Goal: Book appointment/travel/reservation

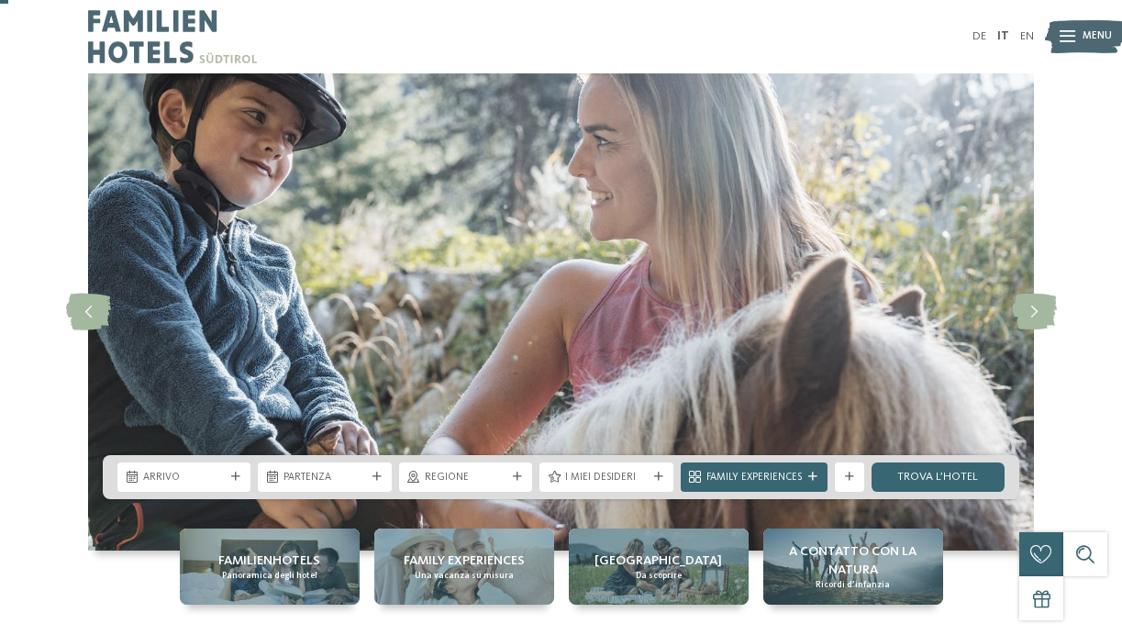
scroll to position [97, 0]
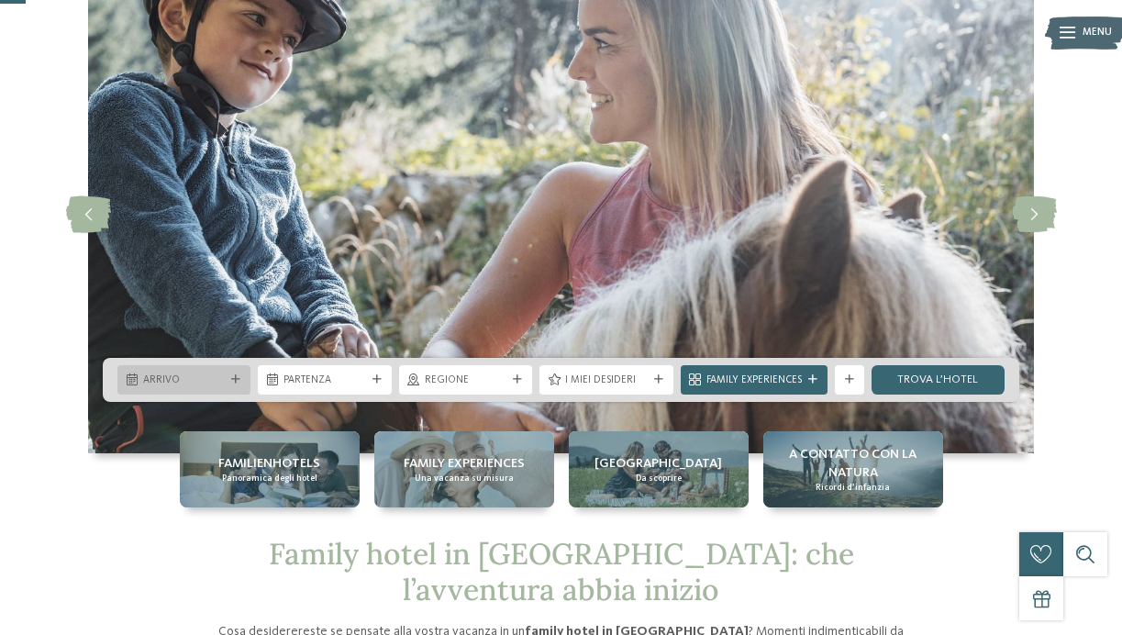
click at [195, 388] on div "Arrivo" at bounding box center [183, 379] width 133 height 29
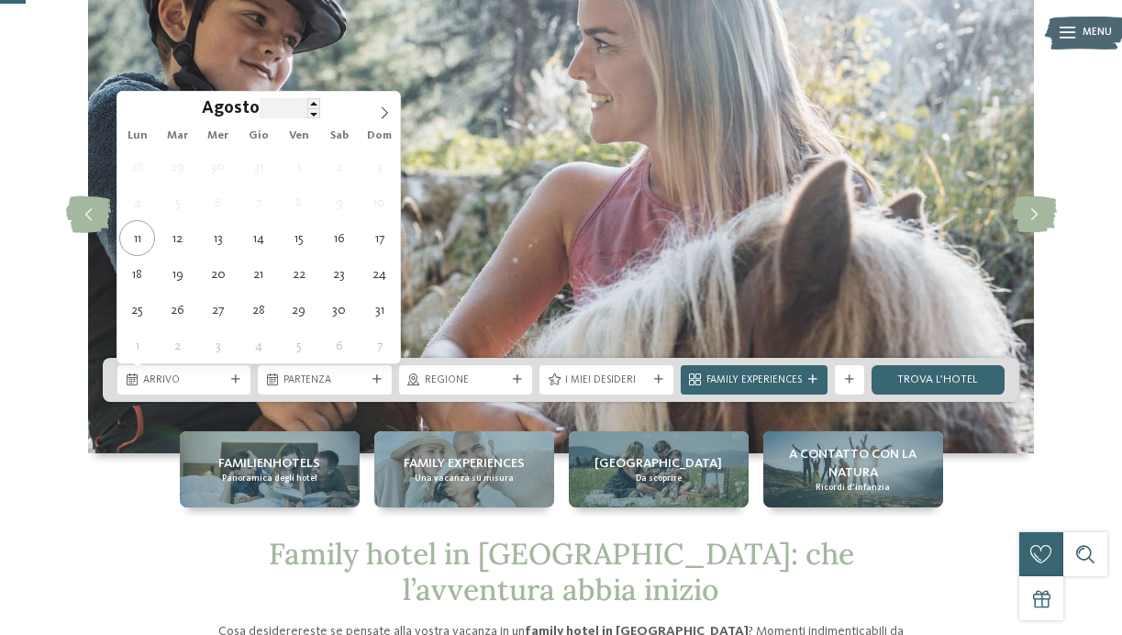
click at [267, 111] on input "****" at bounding box center [290, 107] width 61 height 19
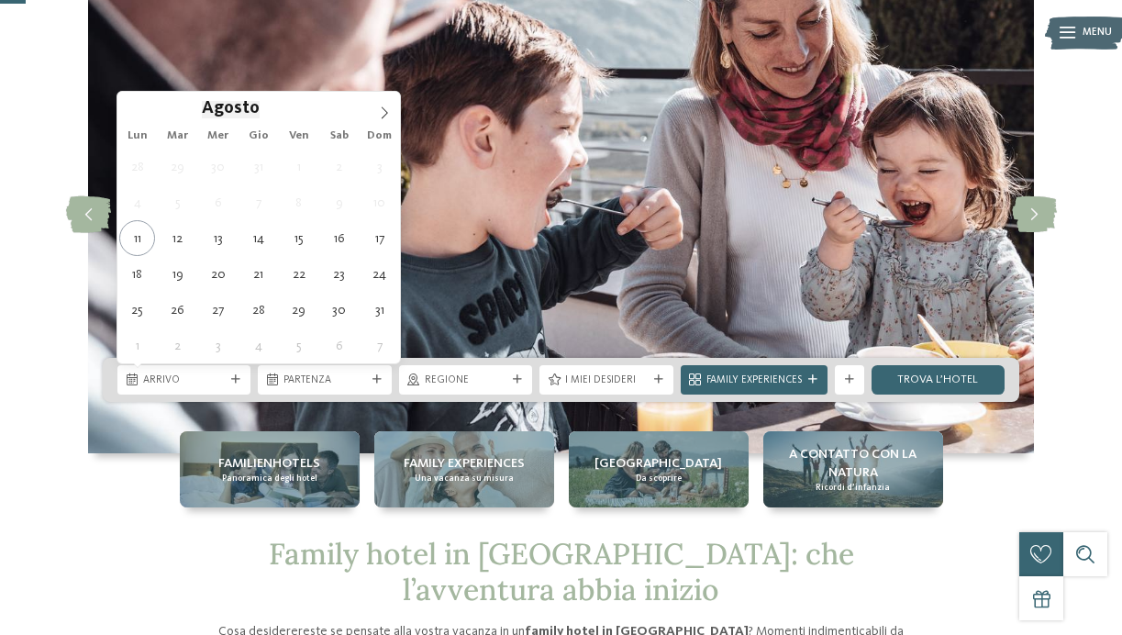
click at [223, 116] on span "Agosto" at bounding box center [231, 109] width 58 height 17
click at [379, 108] on icon at bounding box center [384, 112] width 13 height 13
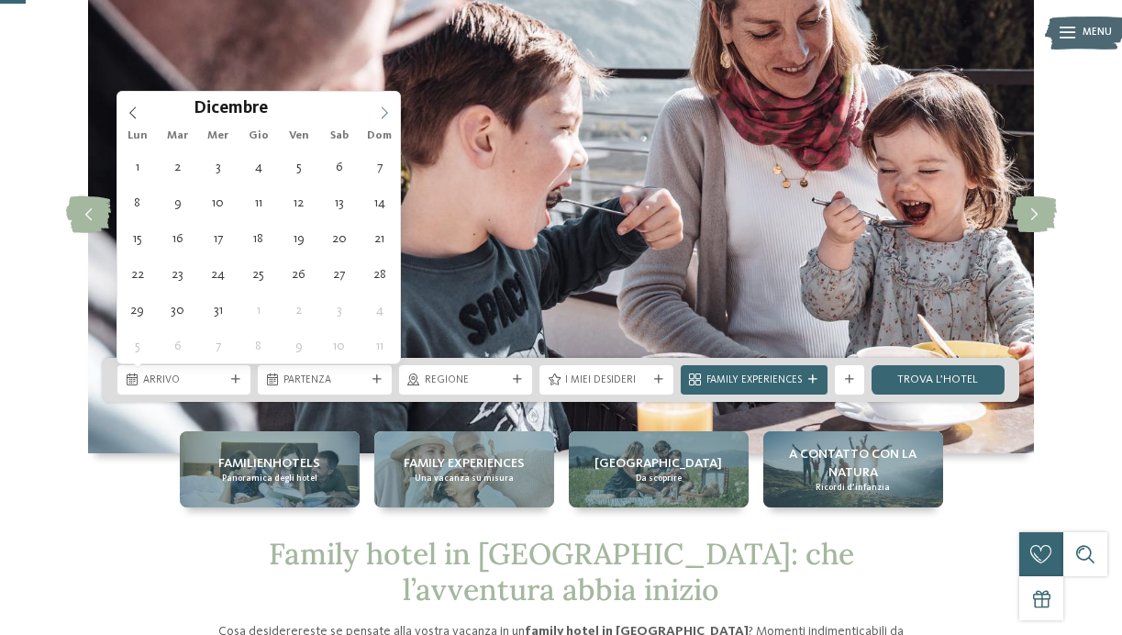
type input "****"
click at [379, 108] on icon at bounding box center [384, 112] width 13 height 13
type div "02.01.2026"
type input "****"
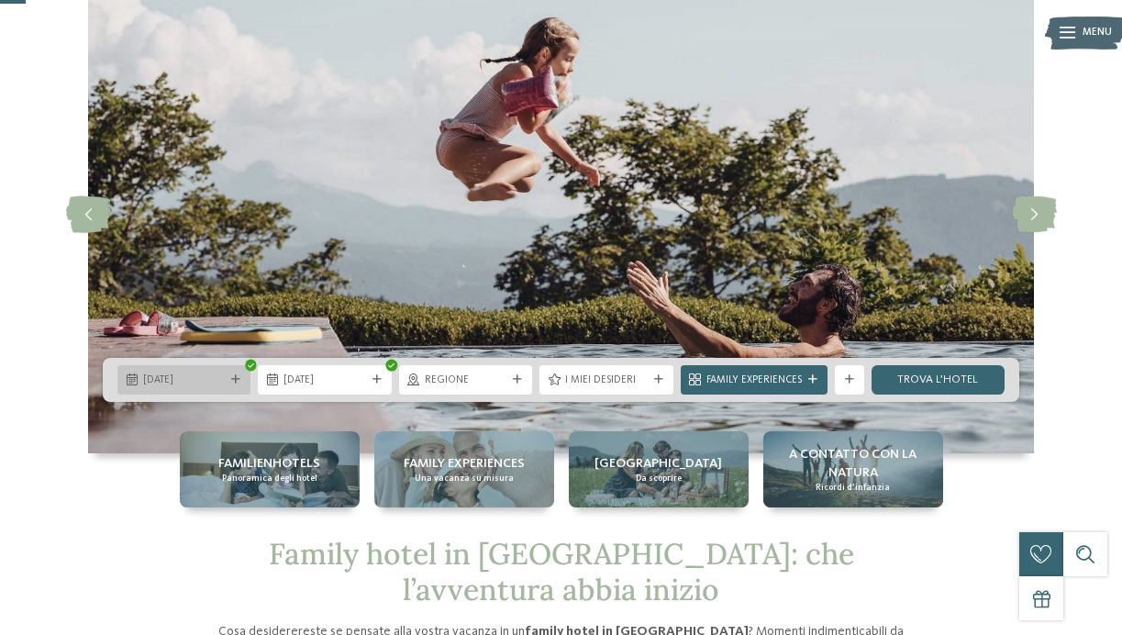
click at [193, 386] on span "02.01.2026" at bounding box center [184, 380] width 82 height 15
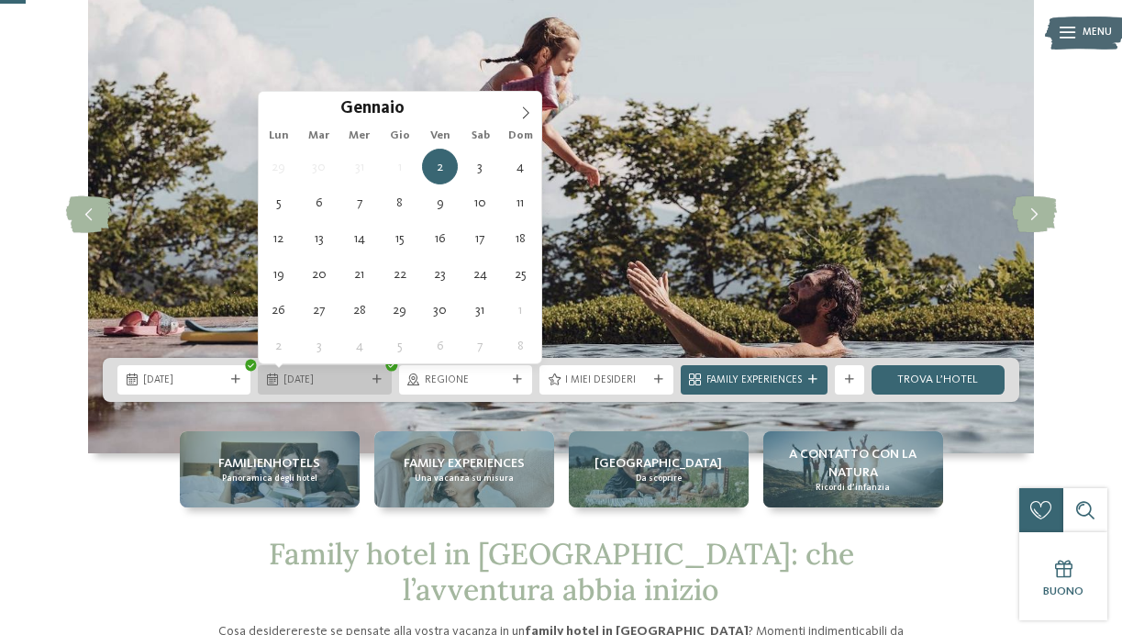
click at [337, 380] on span "02.01.2026" at bounding box center [324, 380] width 82 height 15
type div "07.01.2026"
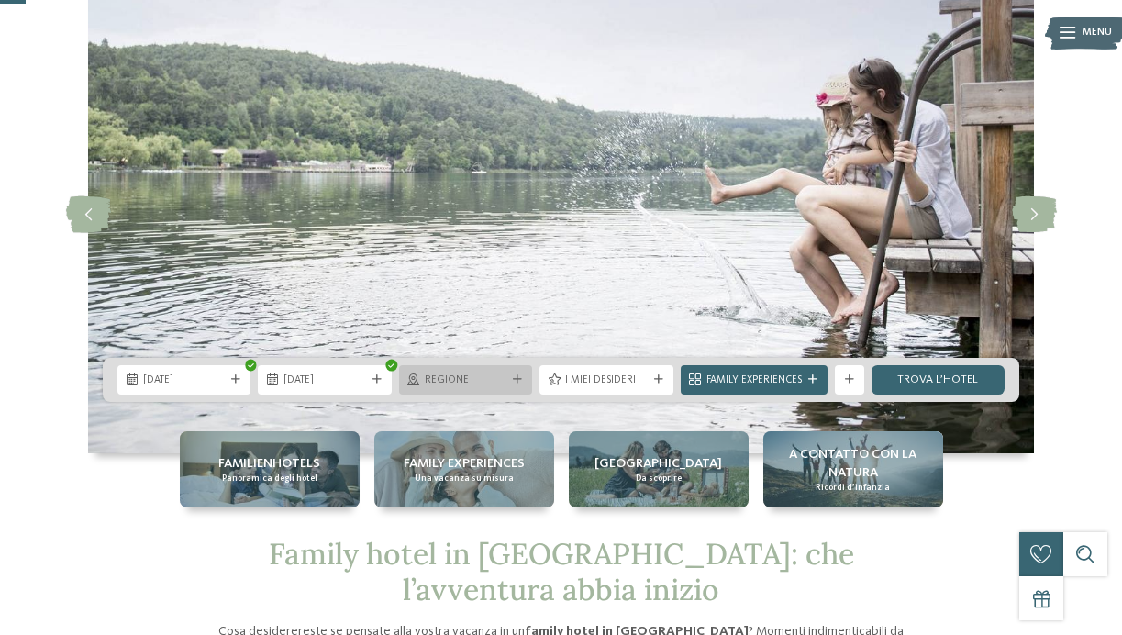
click at [473, 370] on div "Regione" at bounding box center [465, 379] width 133 height 29
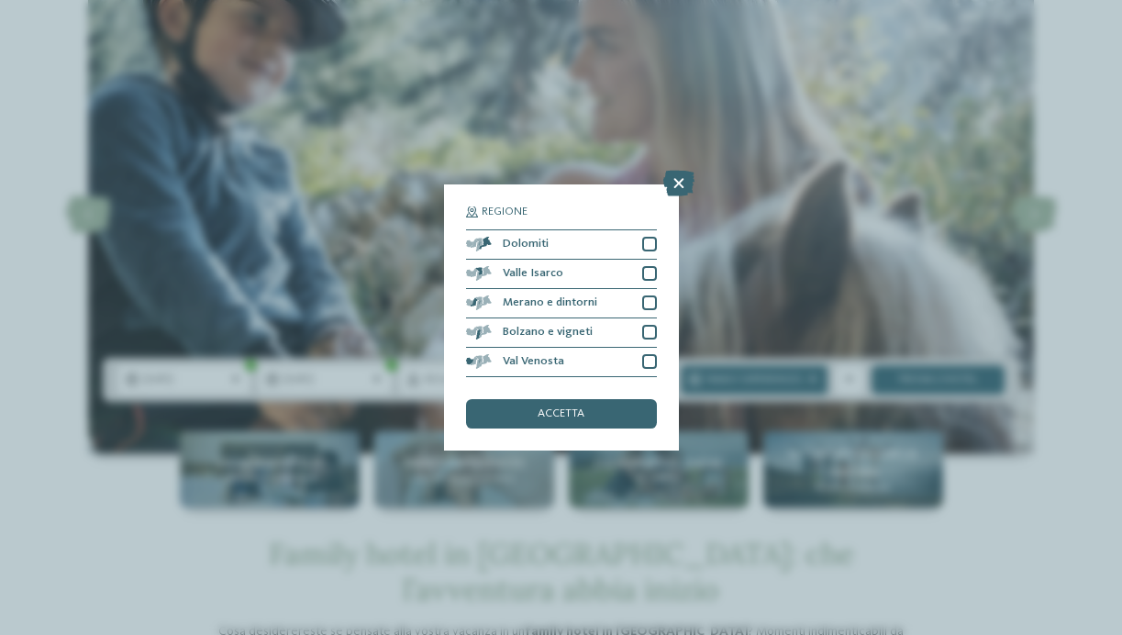
click at [660, 242] on div "Regione Dolomiti Valle Isarco" at bounding box center [561, 317] width 235 height 266
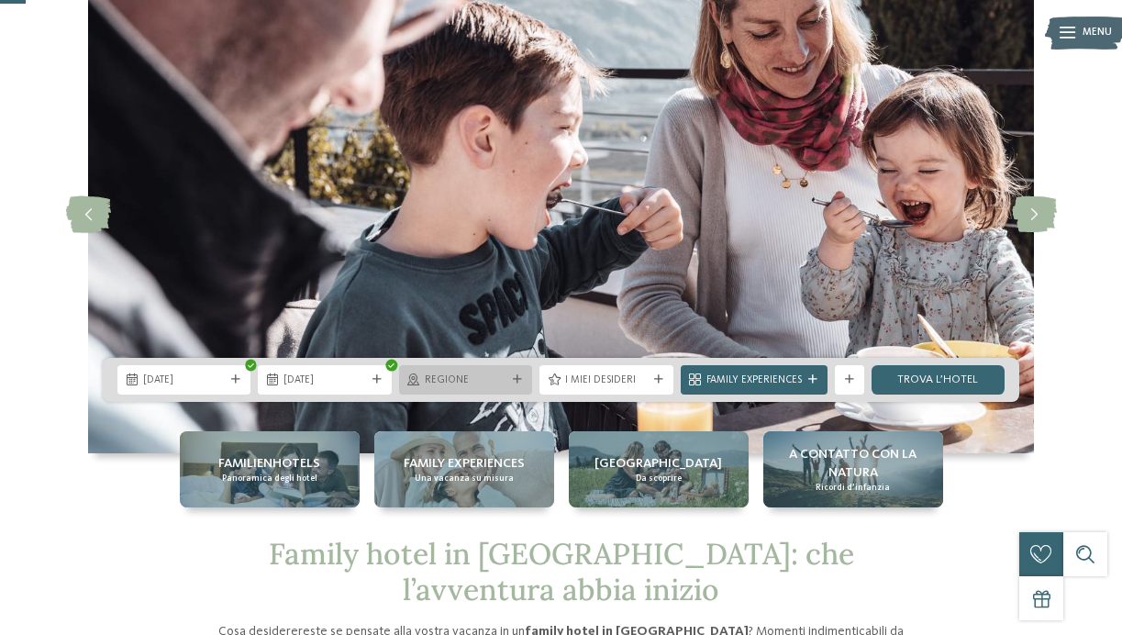
click at [474, 393] on div "Regione" at bounding box center [465, 379] width 133 height 29
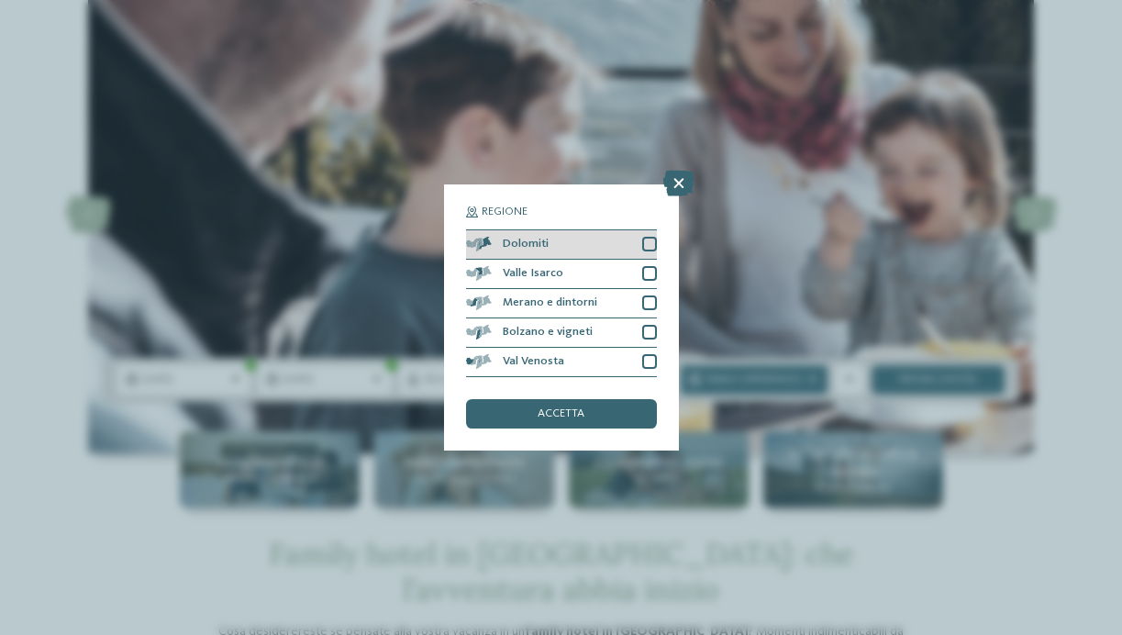
click at [649, 239] on div at bounding box center [649, 244] width 15 height 15
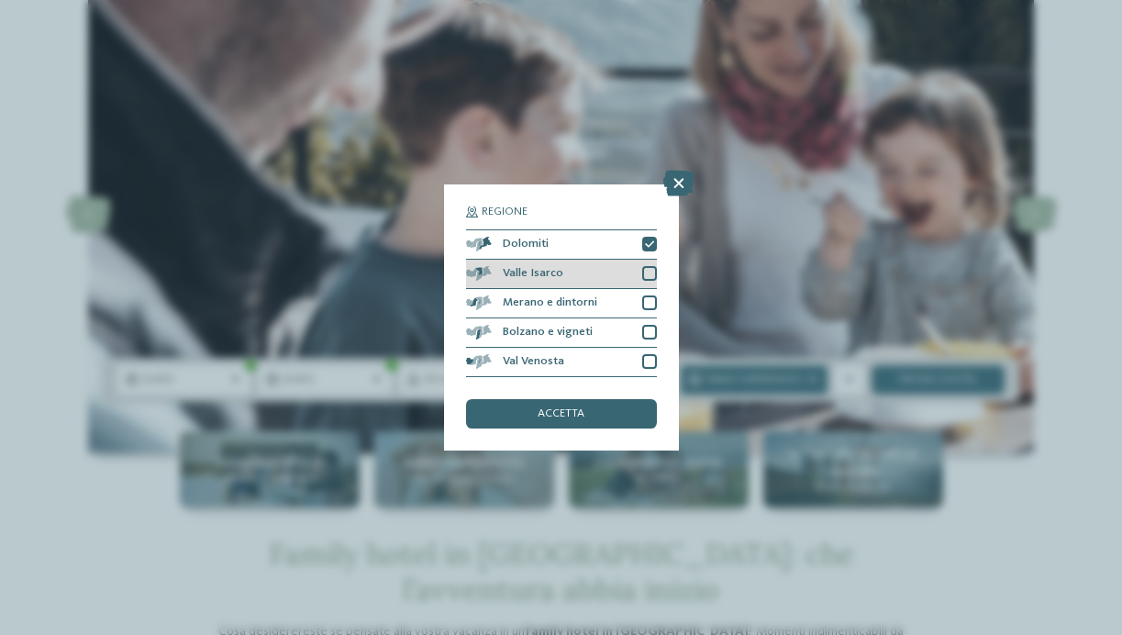
click at [649, 270] on div at bounding box center [649, 273] width 15 height 15
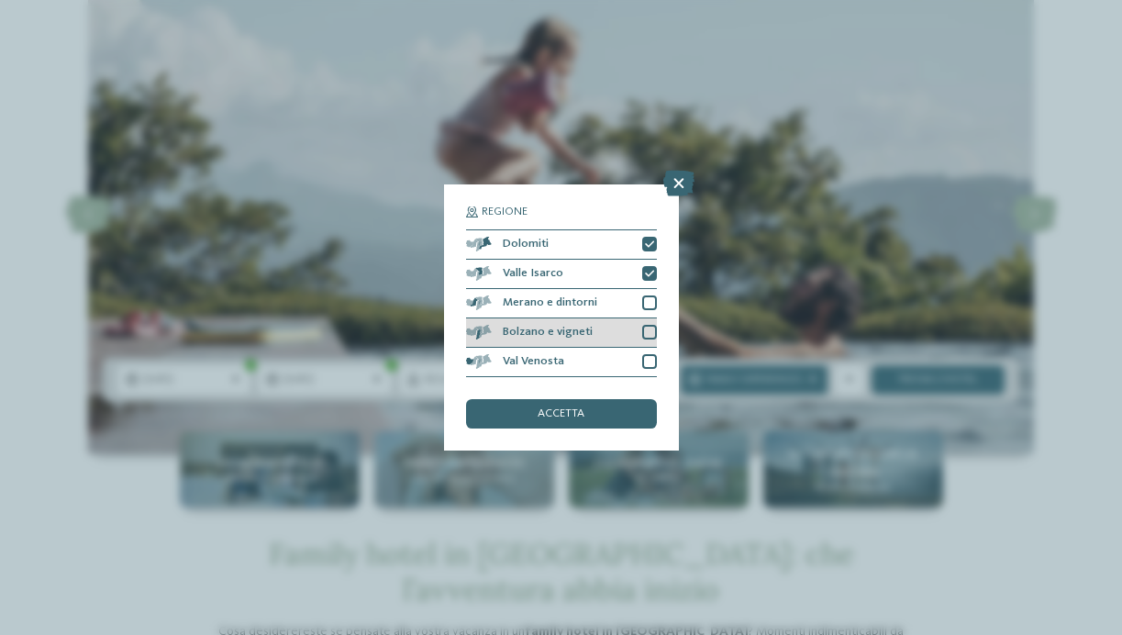
click at [651, 335] on div at bounding box center [649, 332] width 15 height 15
click at [650, 326] on div at bounding box center [649, 332] width 15 height 15
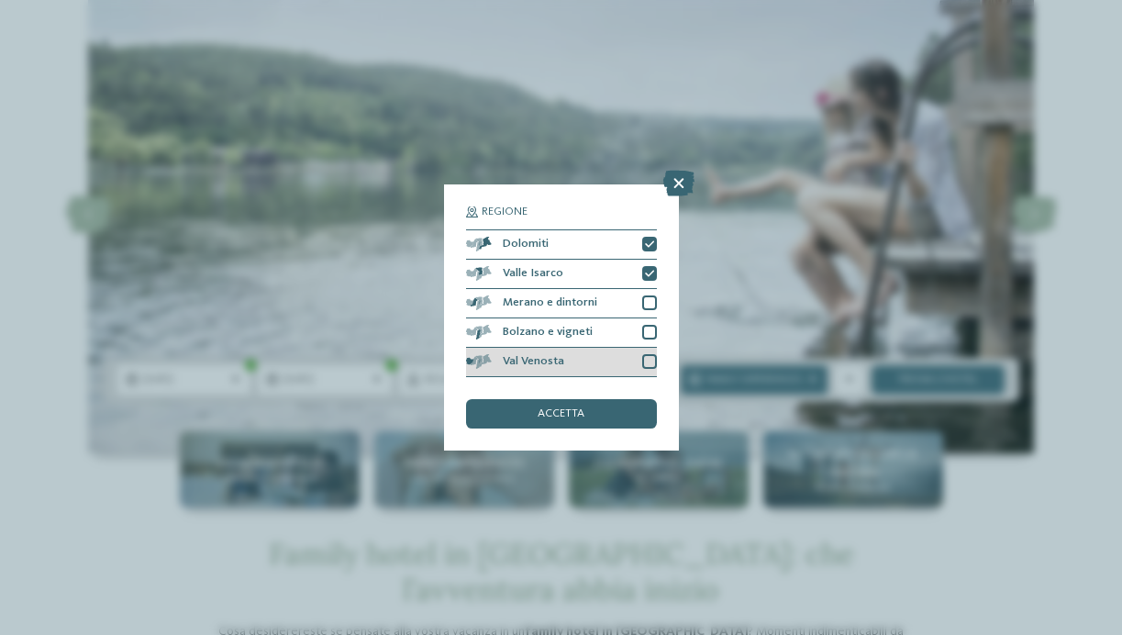
click at [649, 360] on div at bounding box center [649, 361] width 15 height 15
click at [587, 404] on div "accetta" at bounding box center [561, 413] width 191 height 29
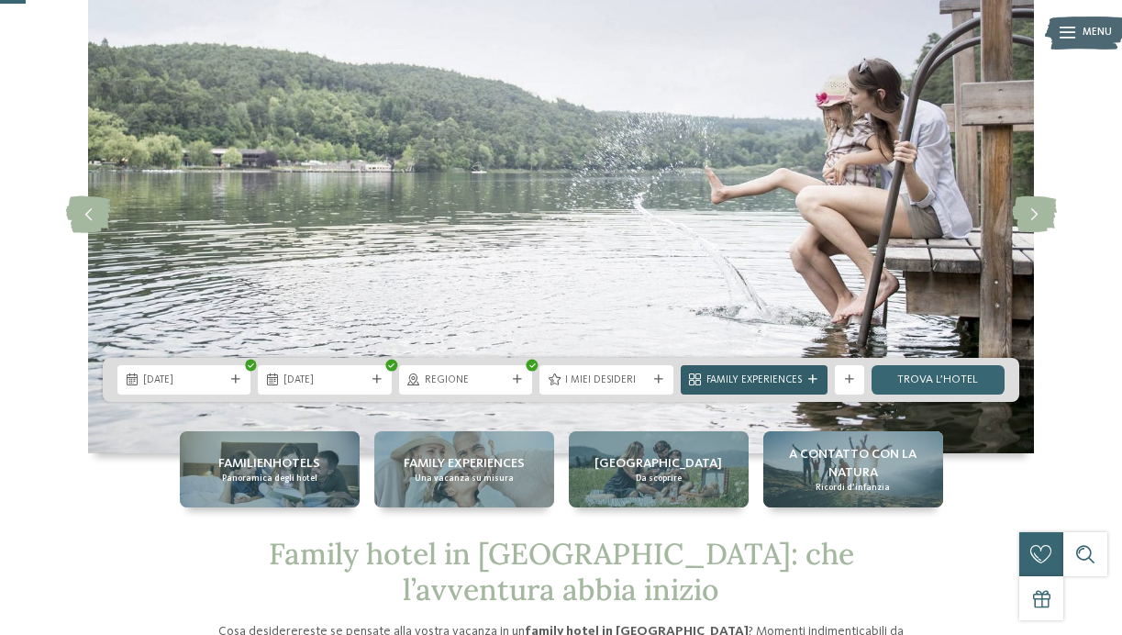
click at [771, 379] on span "Family Experiences" at bounding box center [753, 380] width 95 height 15
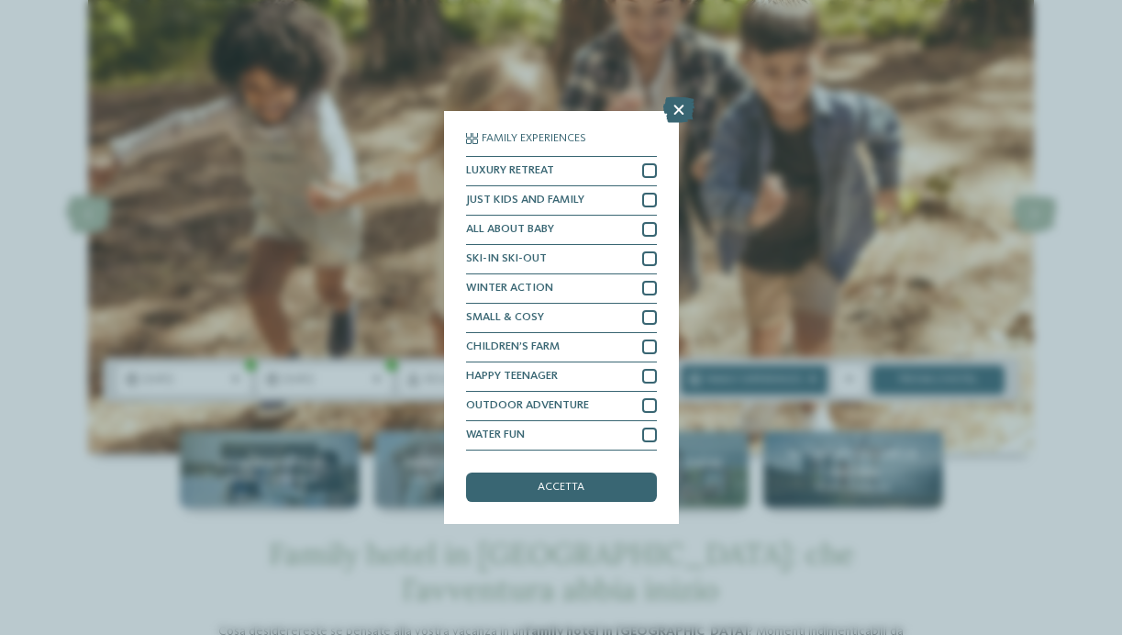
click at [657, 196] on div "Family Experiences LUXURY RETREAT JUST KIDS AND FAMILY" at bounding box center [561, 317] width 235 height 413
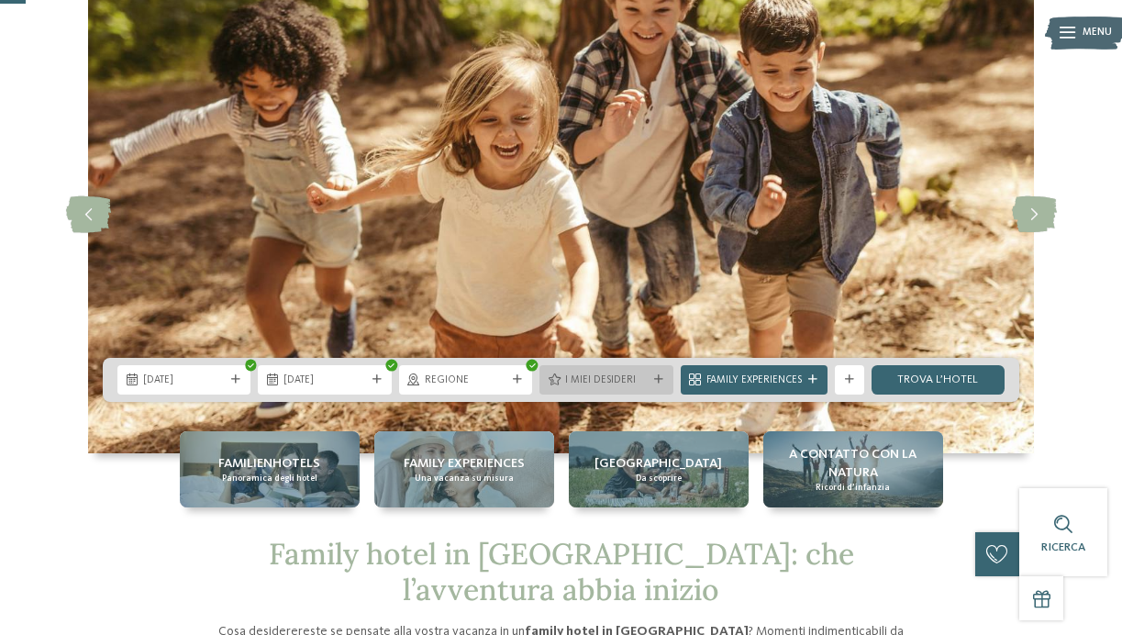
click at [624, 392] on div "I miei desideri" at bounding box center [605, 379] width 133 height 29
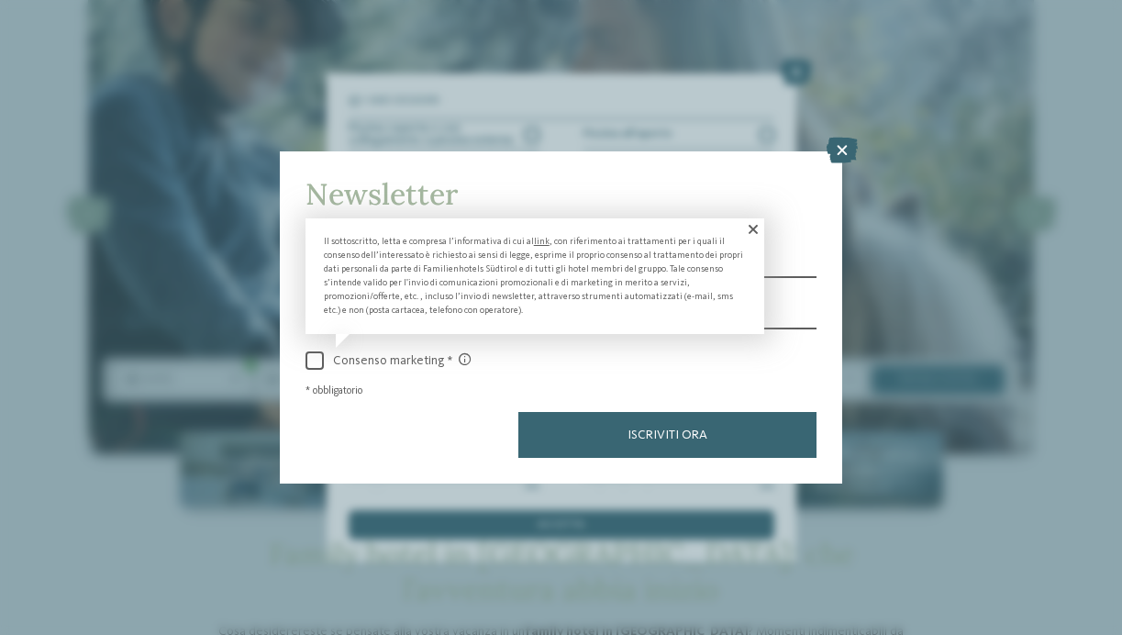
click at [755, 235] on span at bounding box center [751, 229] width 25 height 22
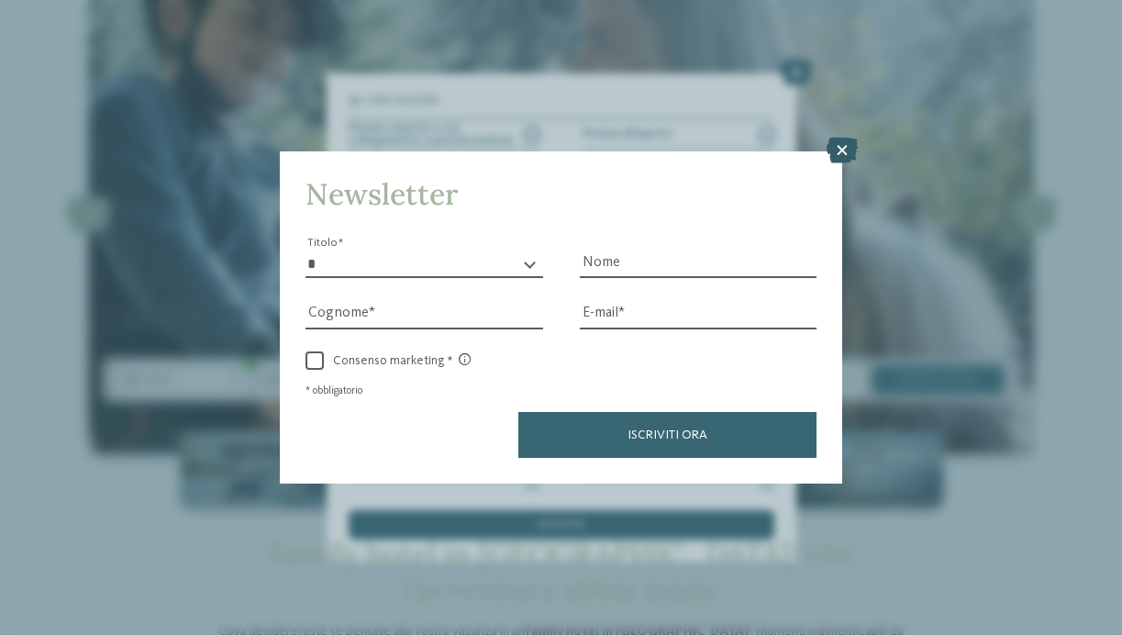
click at [843, 154] on icon at bounding box center [841, 151] width 31 height 26
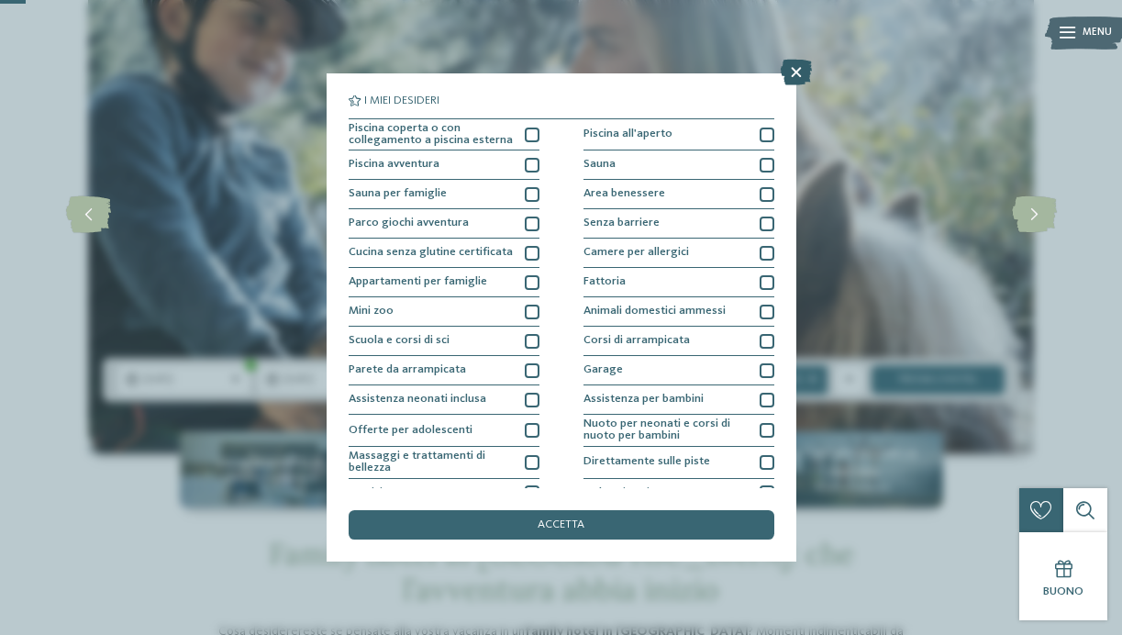
click at [802, 74] on icon at bounding box center [795, 73] width 31 height 26
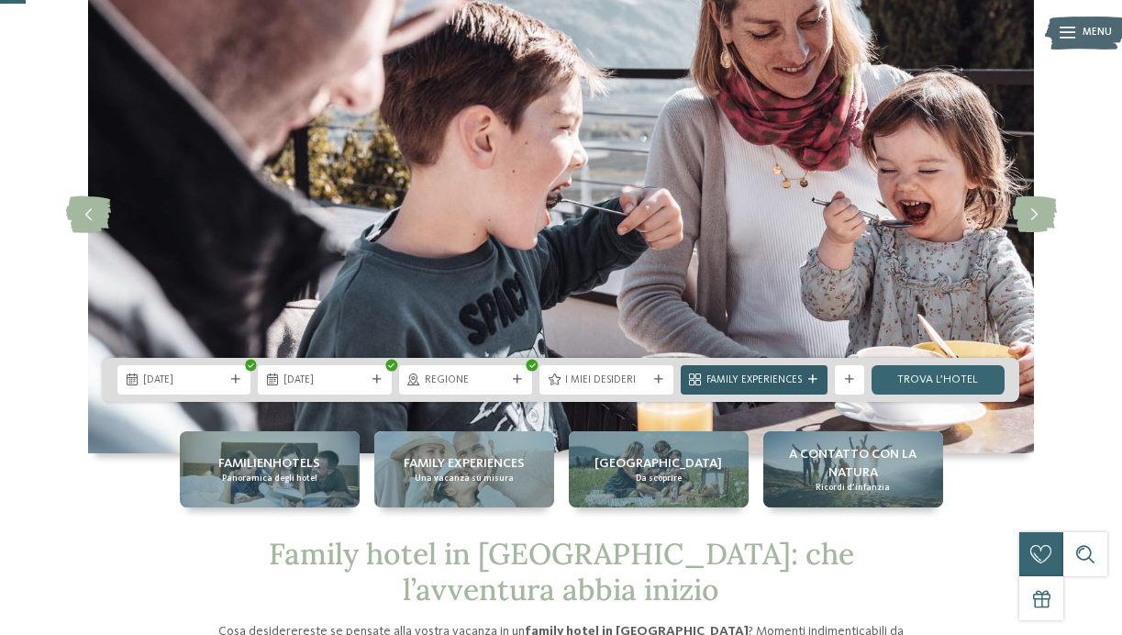
click at [735, 375] on span "Family Experiences" at bounding box center [753, 380] width 95 height 15
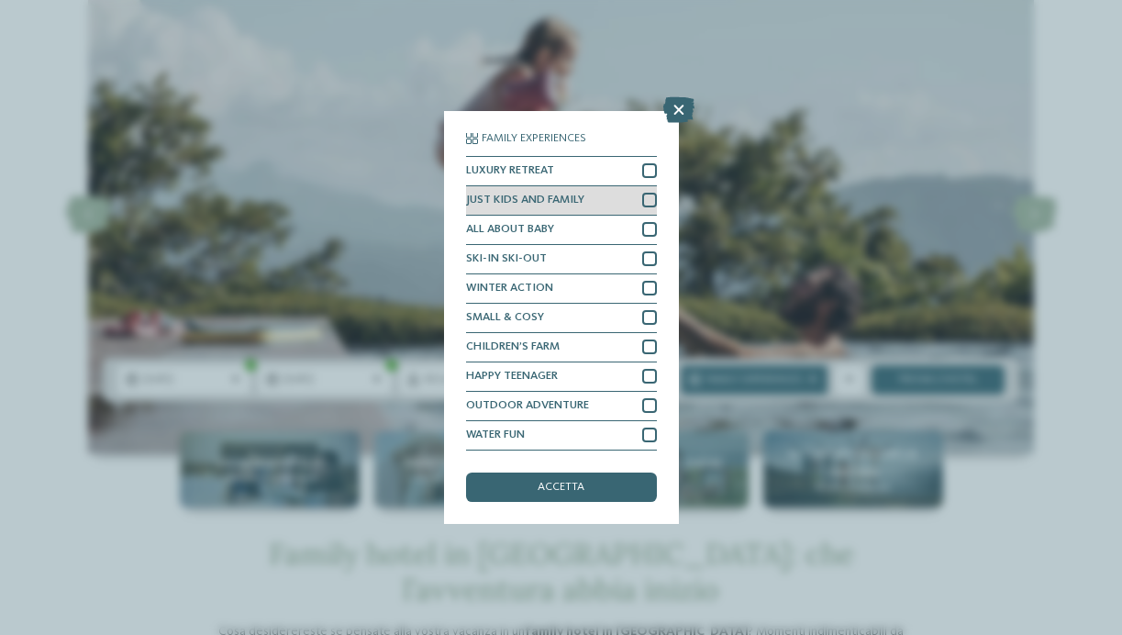
click at [651, 201] on div at bounding box center [649, 200] width 15 height 15
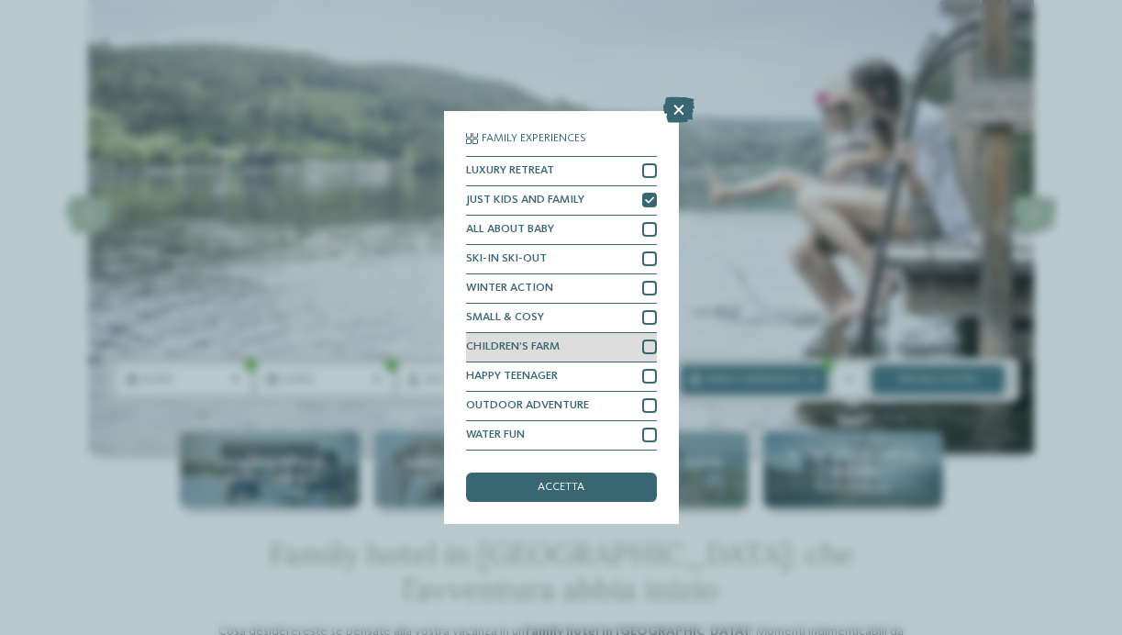
click at [650, 350] on div at bounding box center [649, 346] width 15 height 15
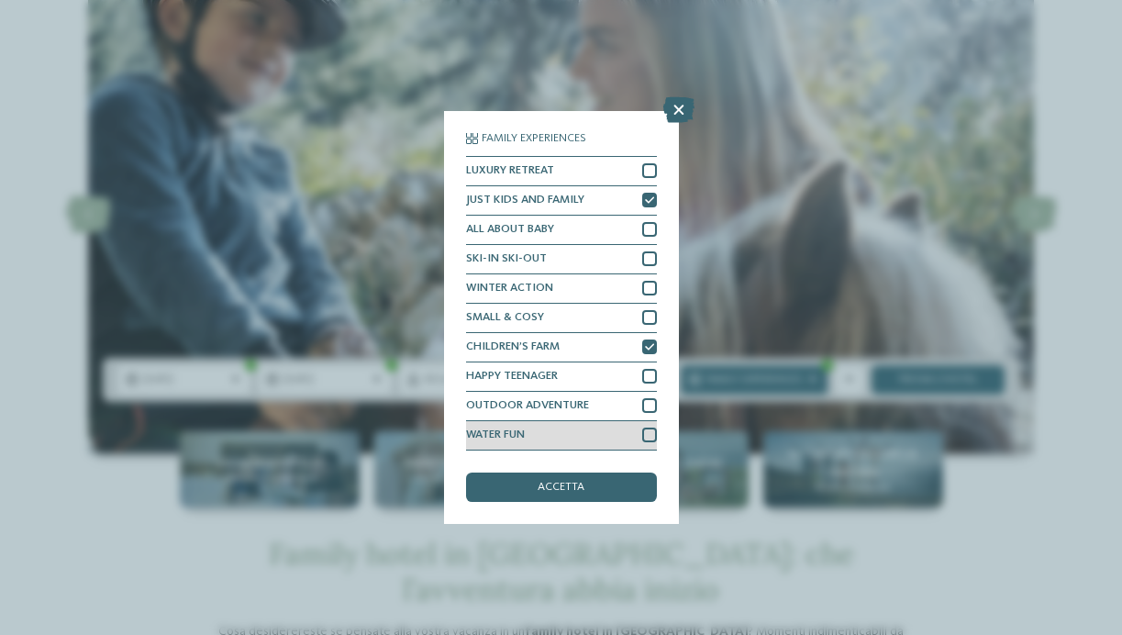
click at [650, 434] on div at bounding box center [649, 434] width 15 height 15
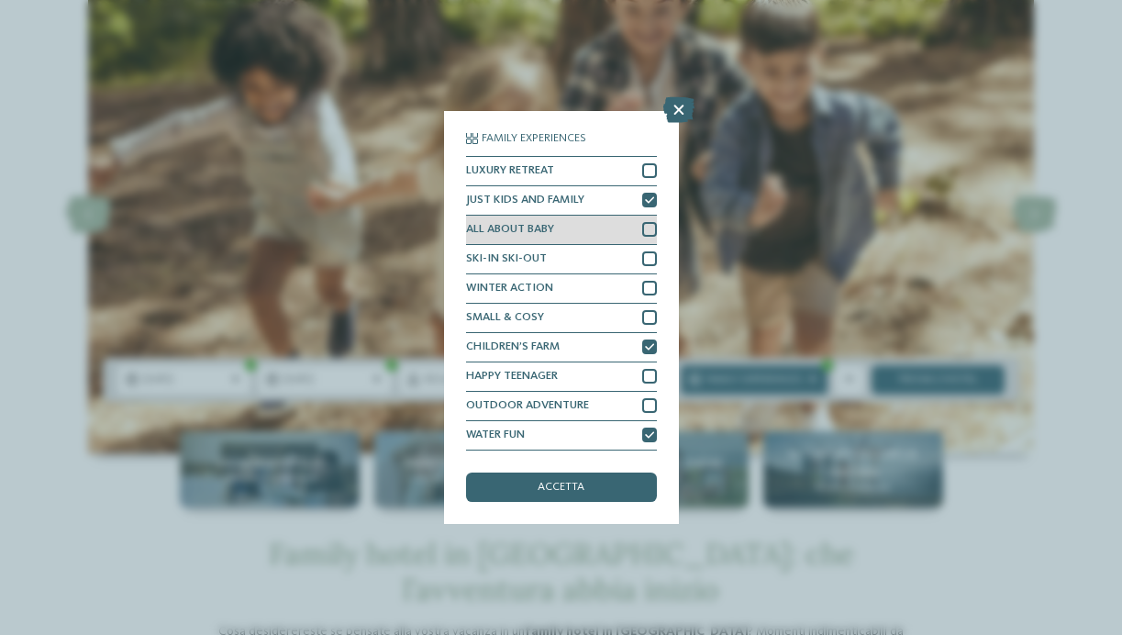
click at [651, 231] on div at bounding box center [649, 229] width 15 height 15
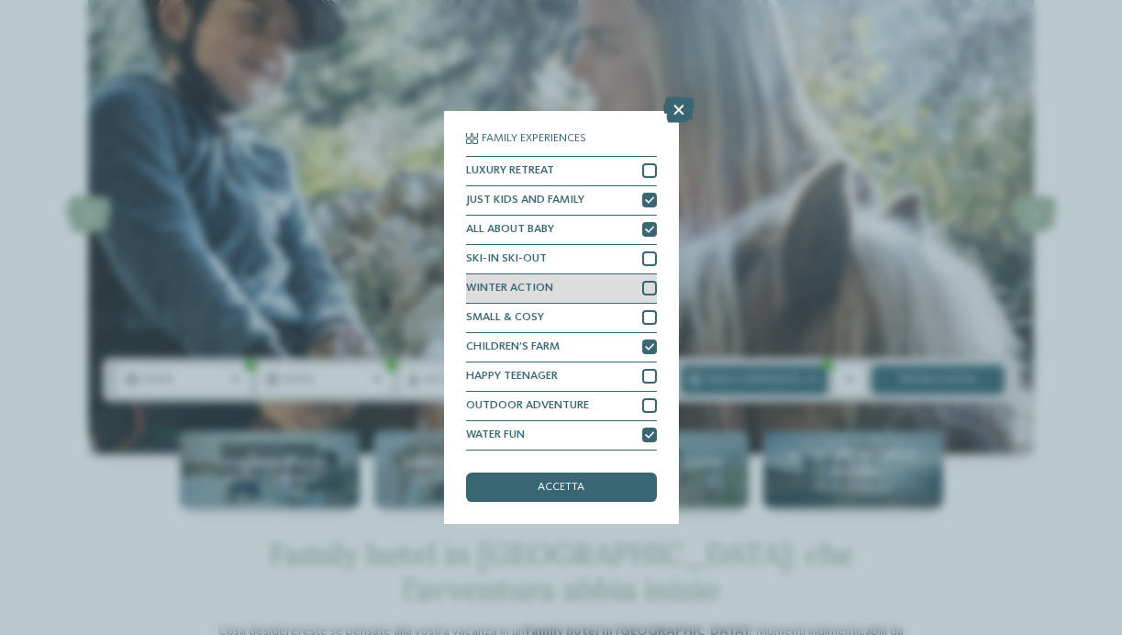
click at [652, 289] on div at bounding box center [649, 288] width 15 height 15
click at [576, 488] on span "accetta" at bounding box center [560, 487] width 47 height 12
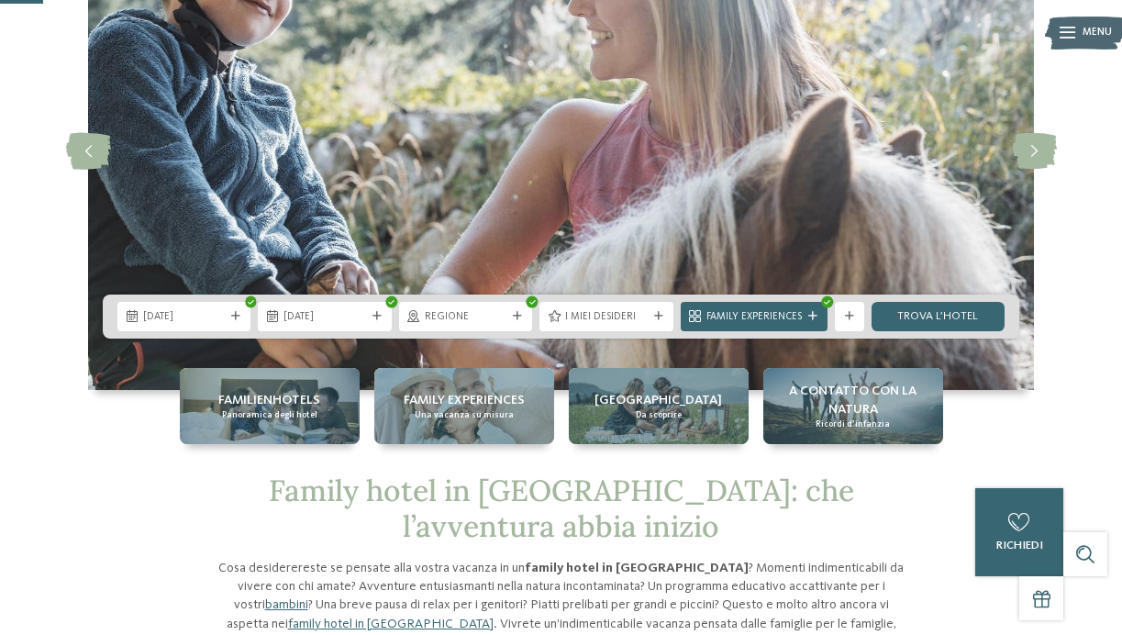
scroll to position [164, 0]
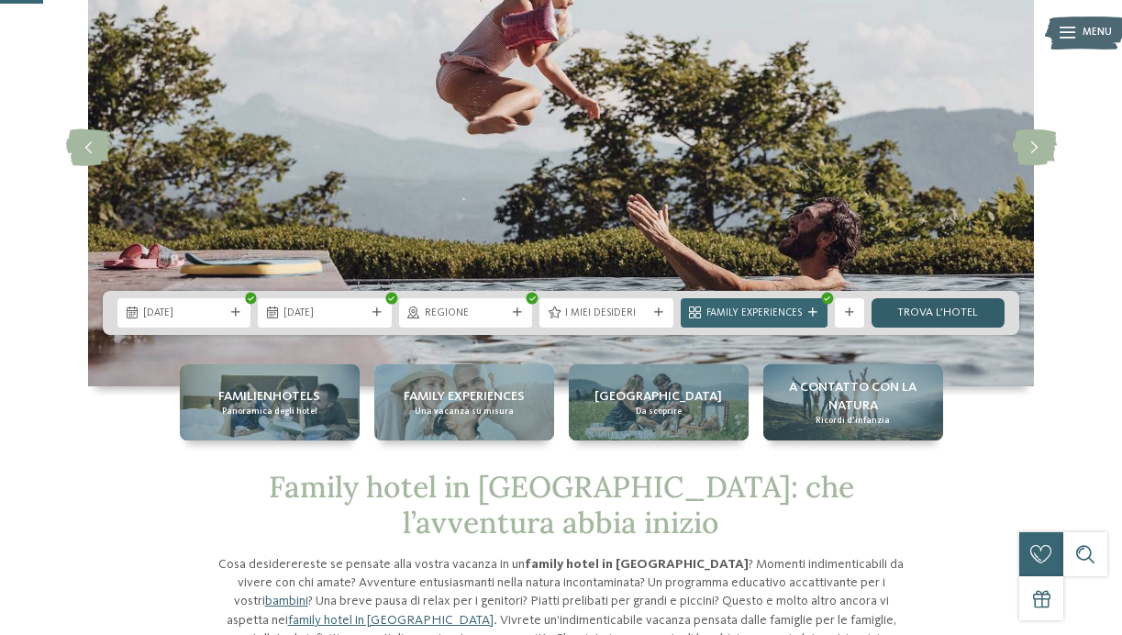
click at [955, 313] on link "trova l’hotel" at bounding box center [937, 312] width 133 height 29
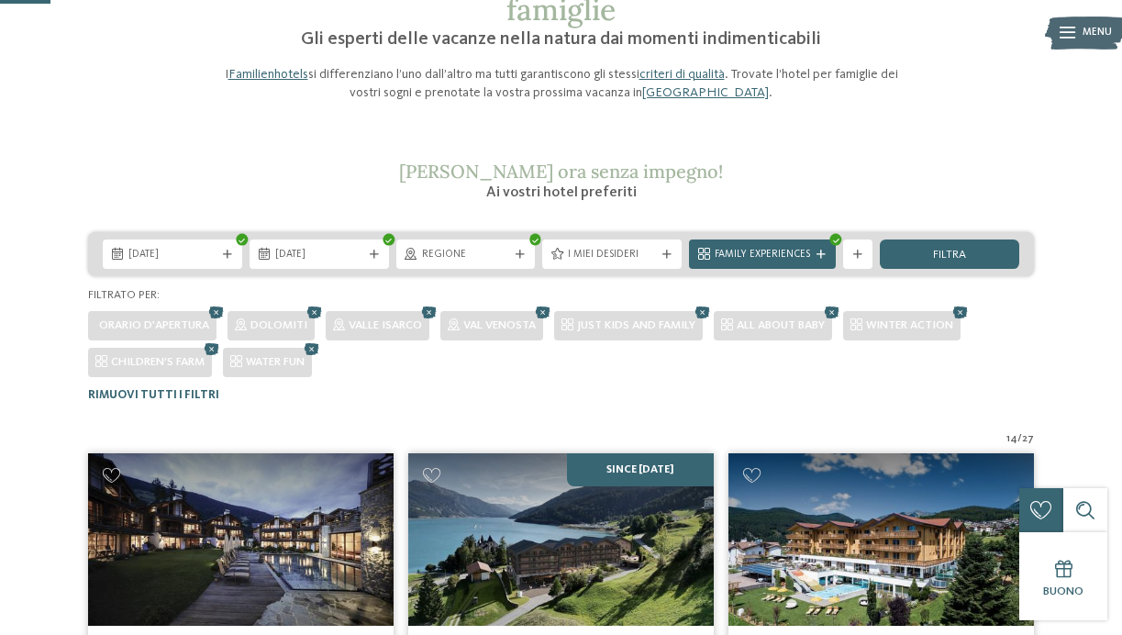
scroll to position [138, 0]
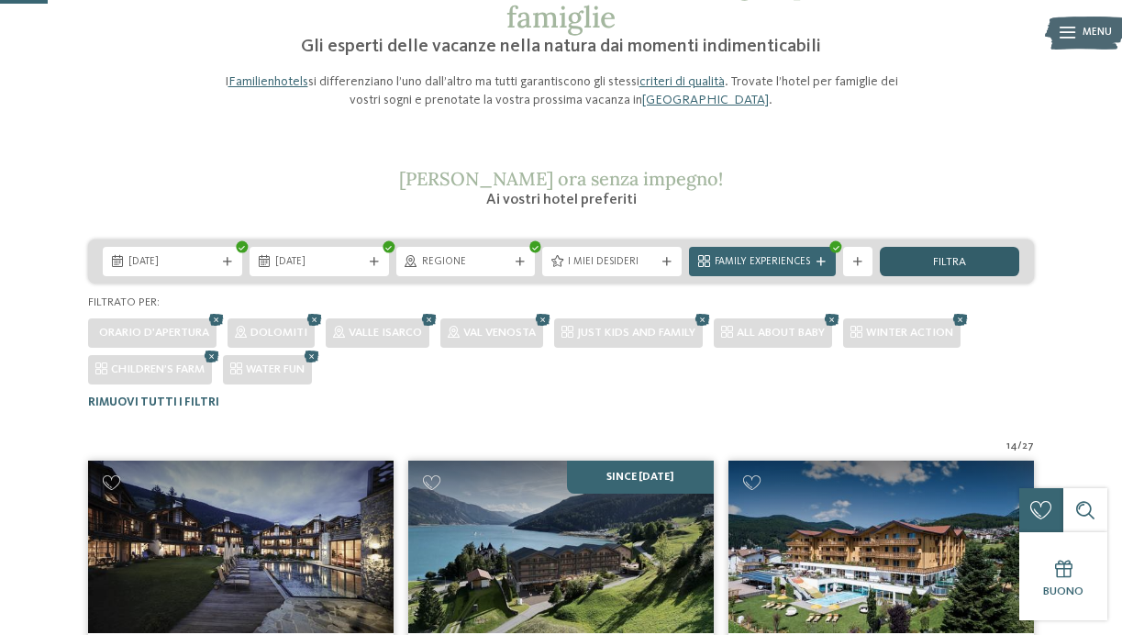
click at [950, 262] on span "filtra" at bounding box center [949, 263] width 33 height 12
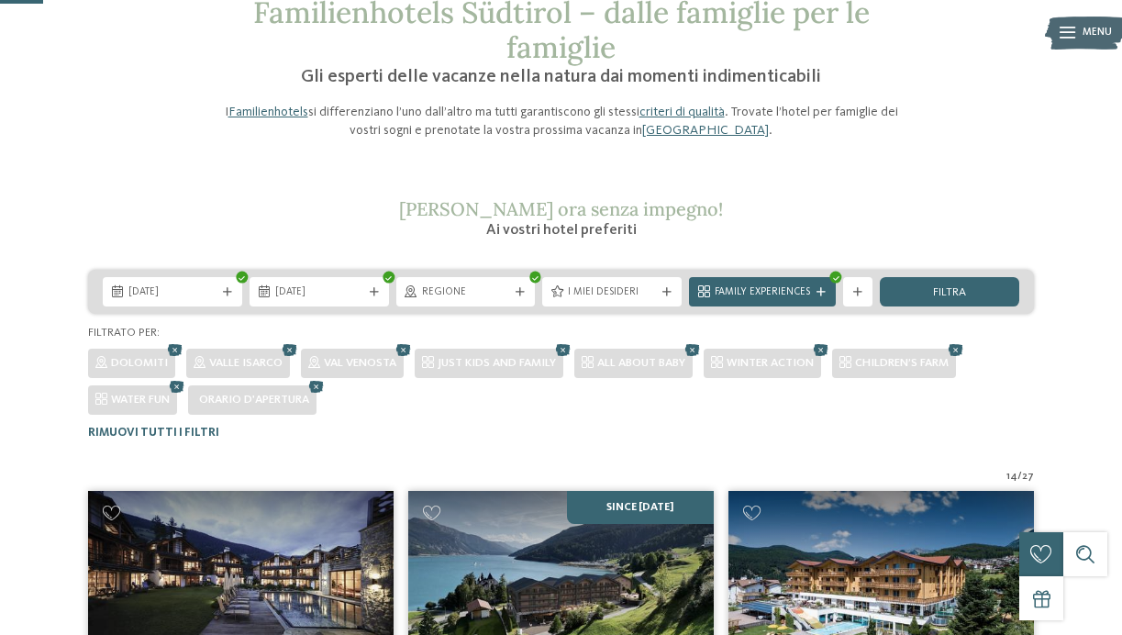
scroll to position [76, 0]
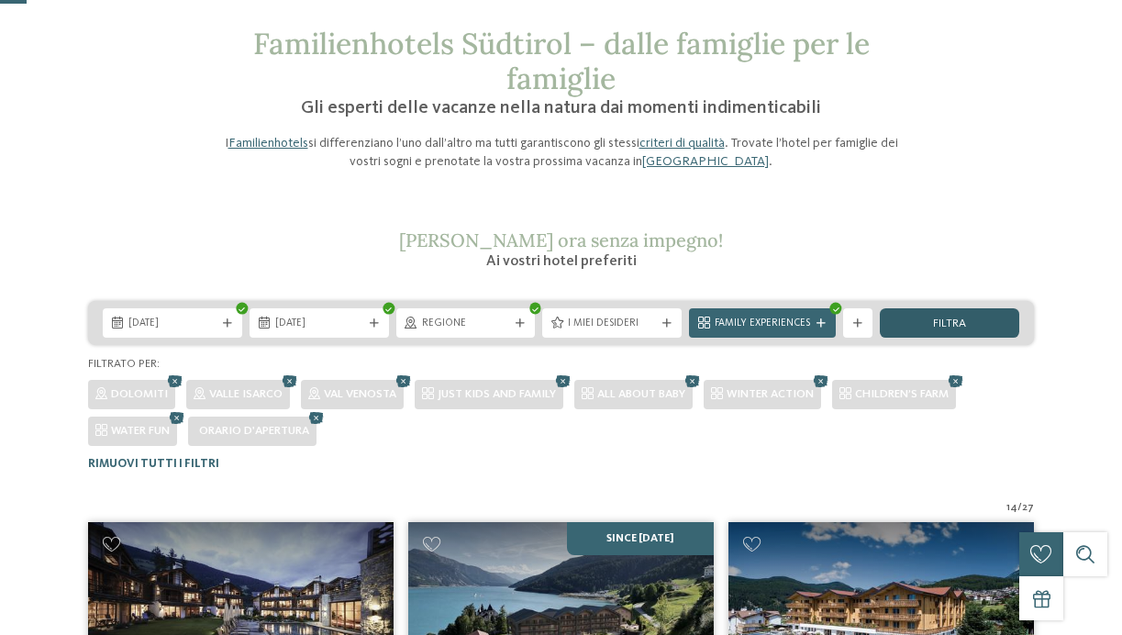
click at [965, 313] on div "filtra" at bounding box center [948, 322] width 139 height 29
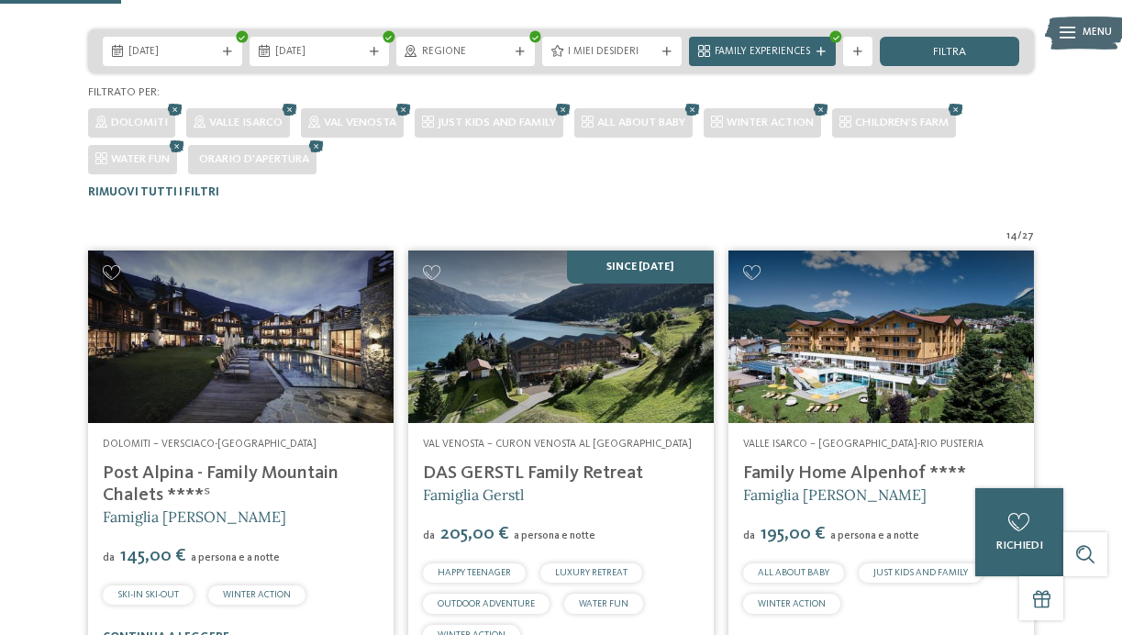
scroll to position [350, 0]
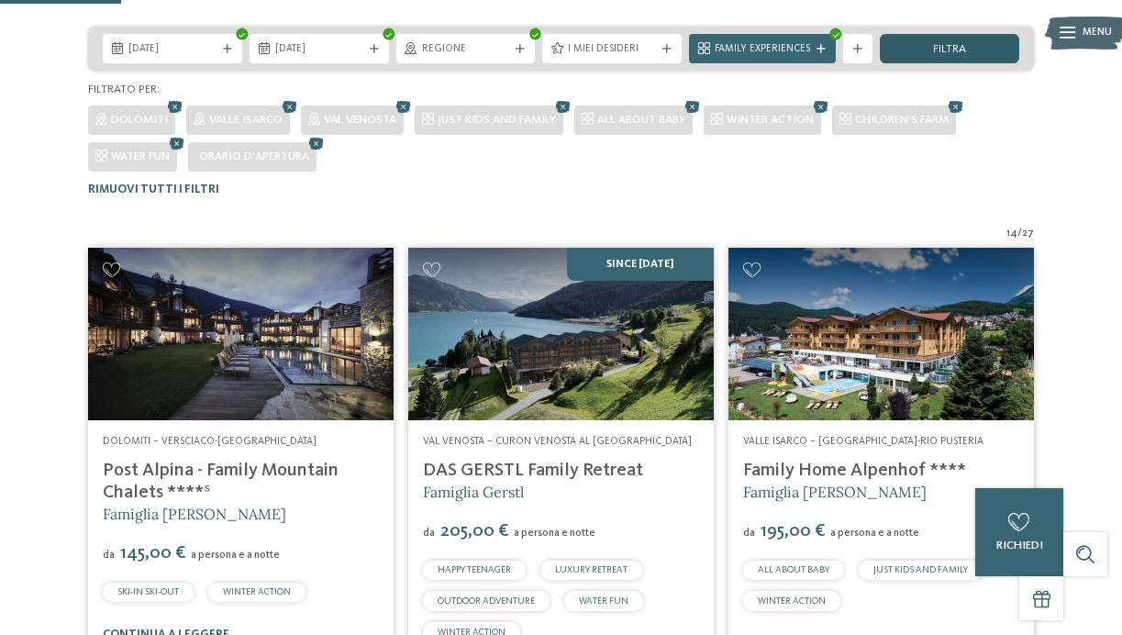
click at [956, 50] on span "filtra" at bounding box center [949, 50] width 33 height 12
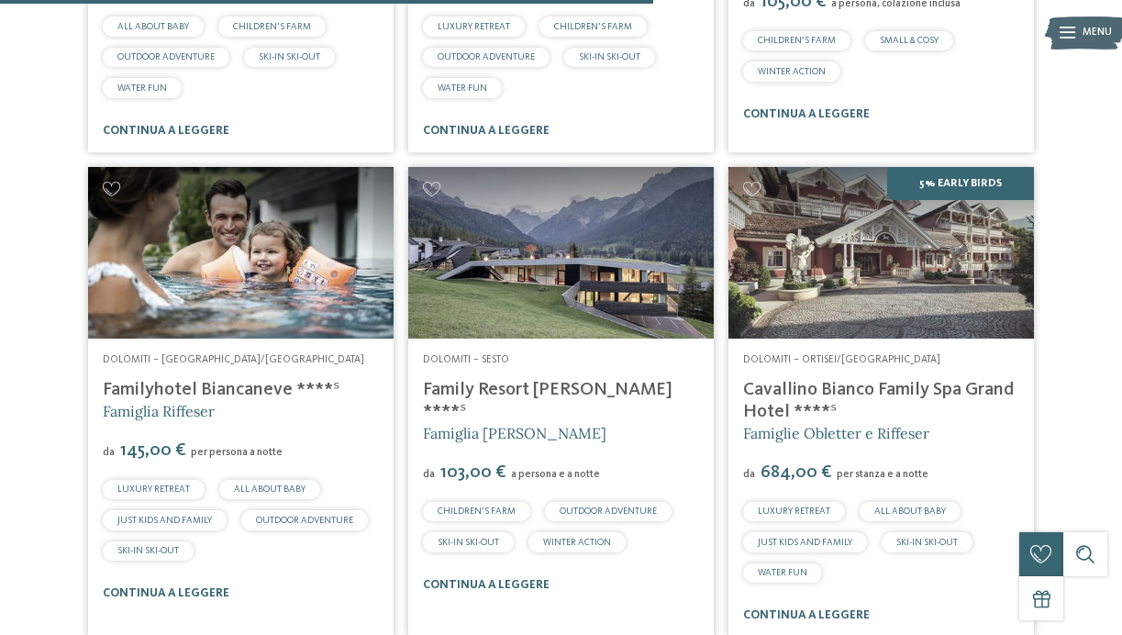
scroll to position [1898, 0]
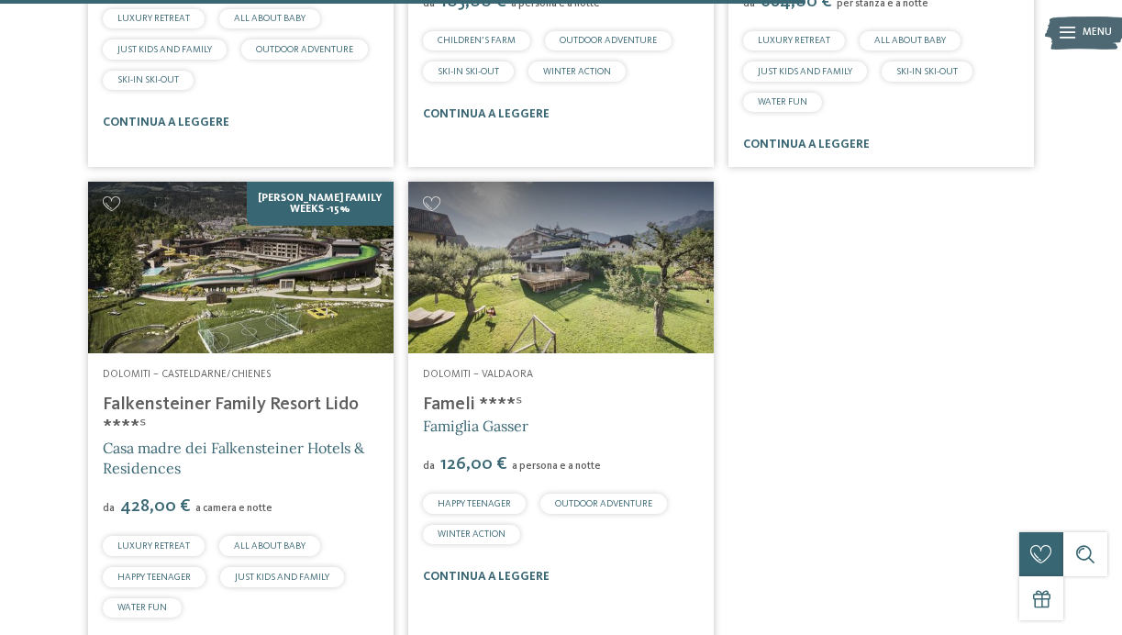
click at [290, 334] on img at bounding box center [240, 267] width 305 height 171
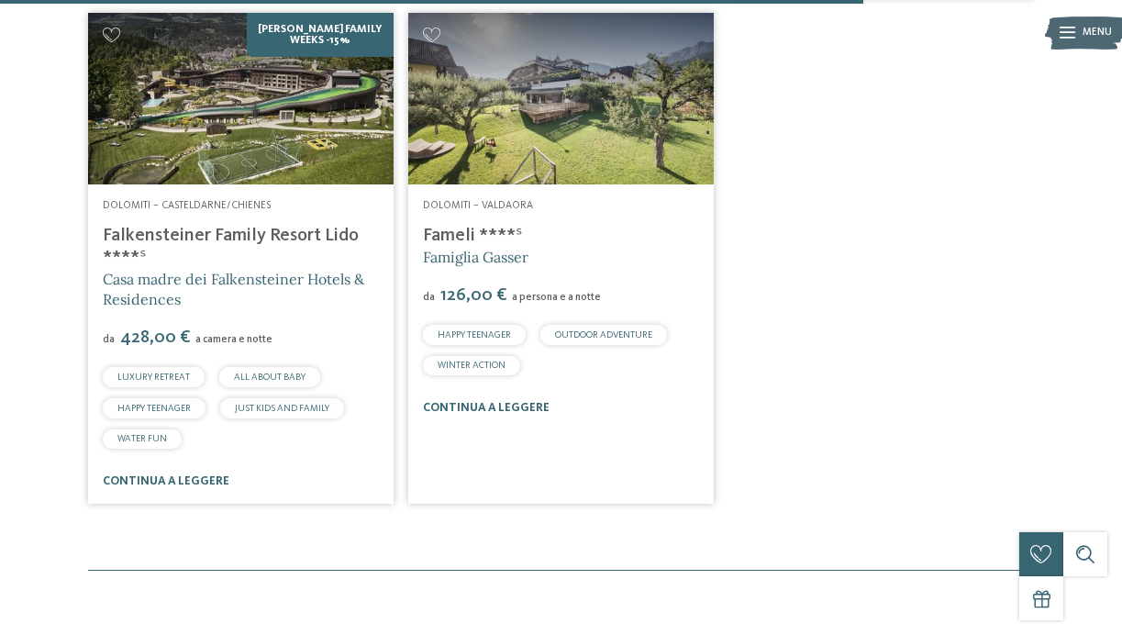
scroll to position [2494, 0]
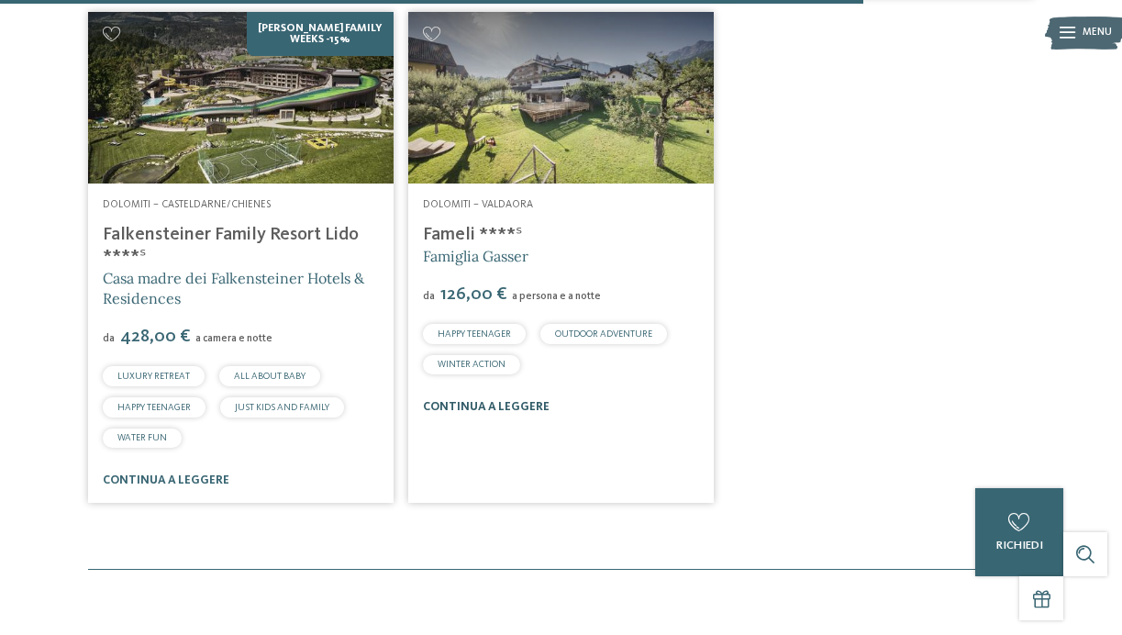
click at [498, 407] on link "continua a leggere" at bounding box center [486, 407] width 127 height 12
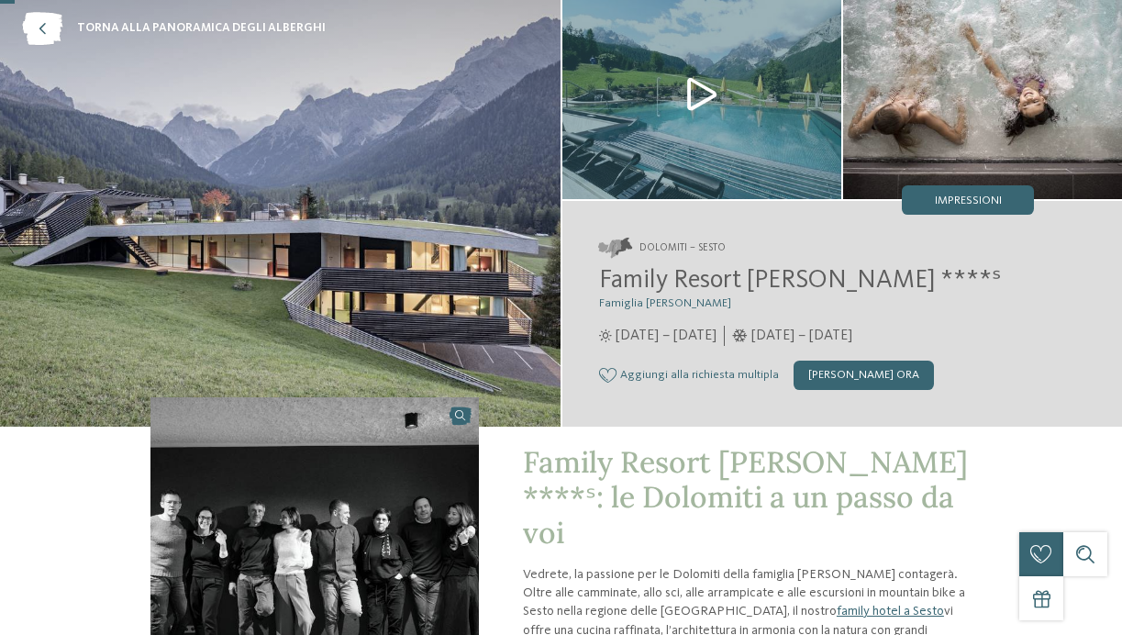
scroll to position [98, 0]
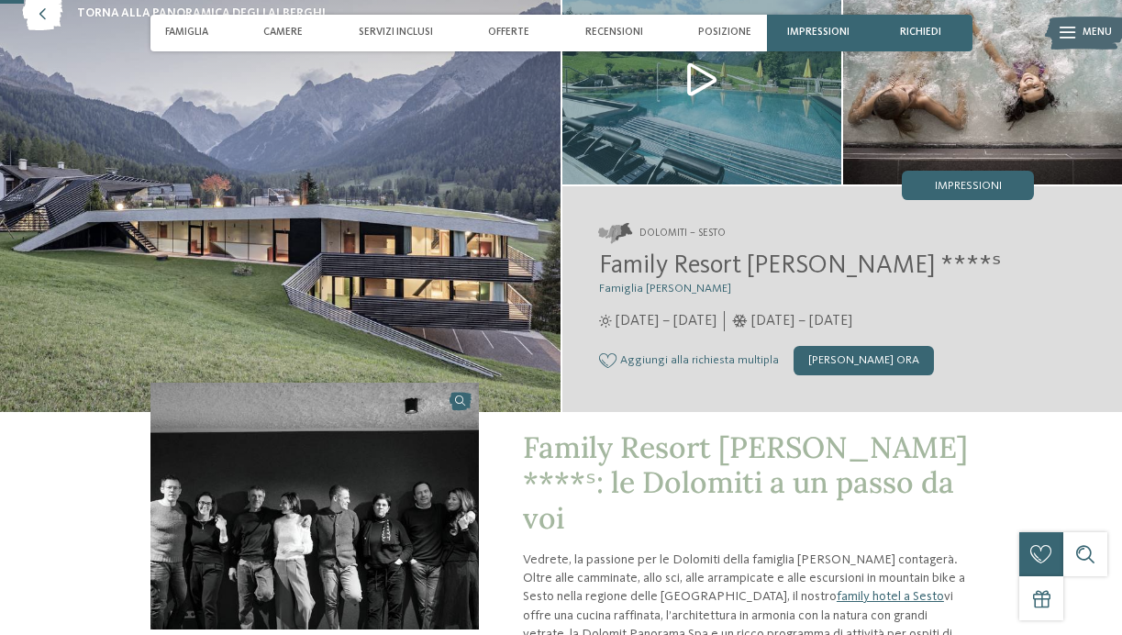
click at [711, 76] on img at bounding box center [701, 79] width 279 height 209
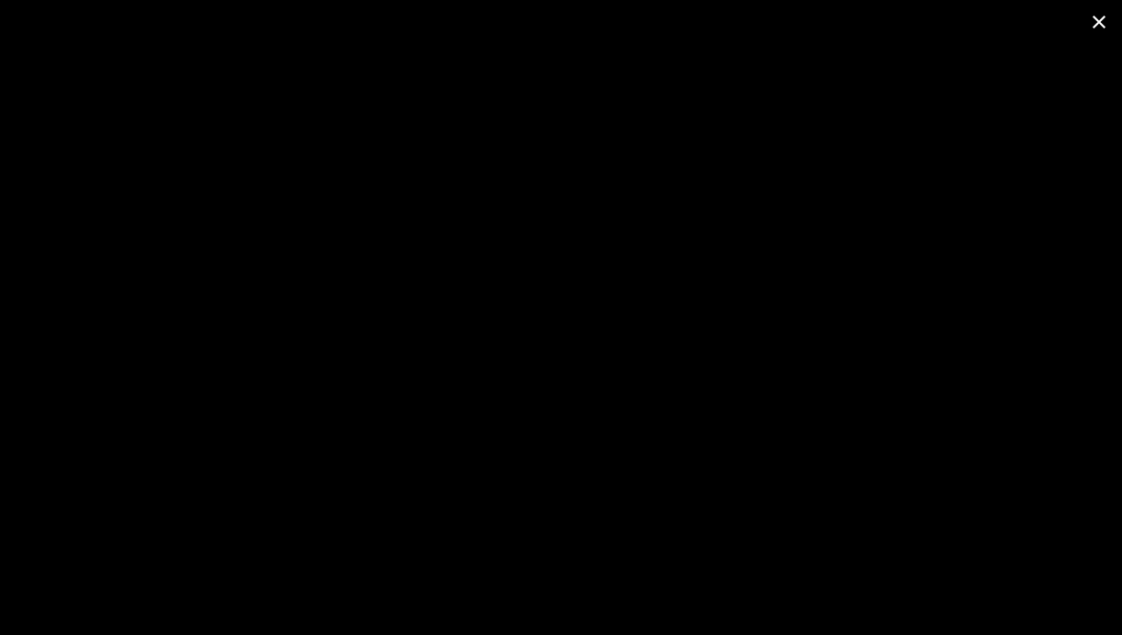
click at [1101, 28] on span at bounding box center [1099, 21] width 46 height 43
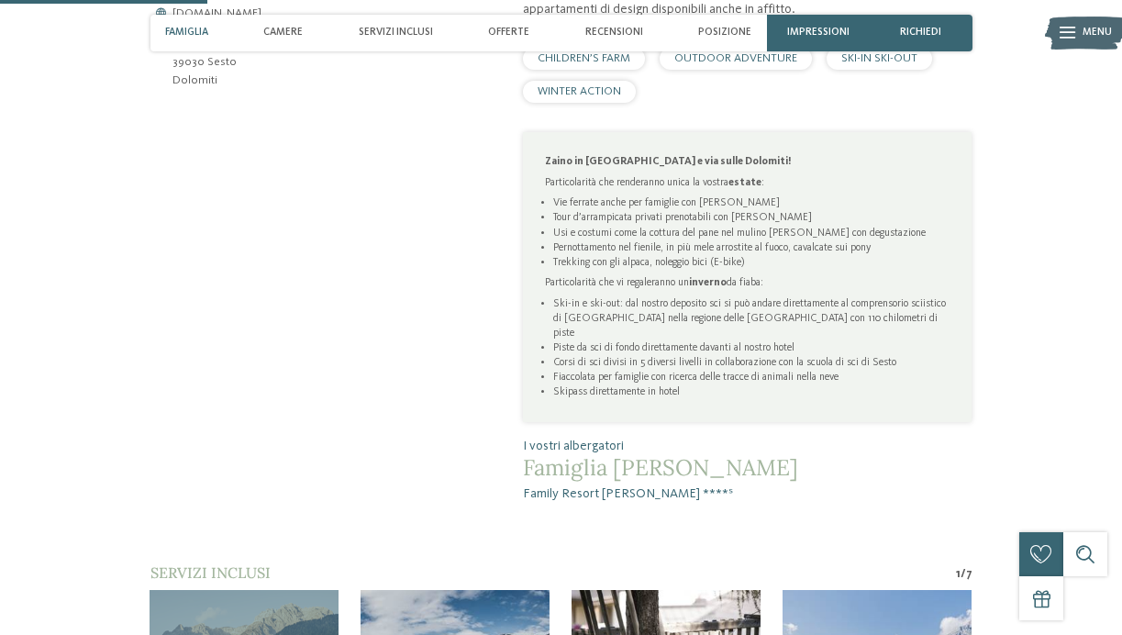
scroll to position [317, 0]
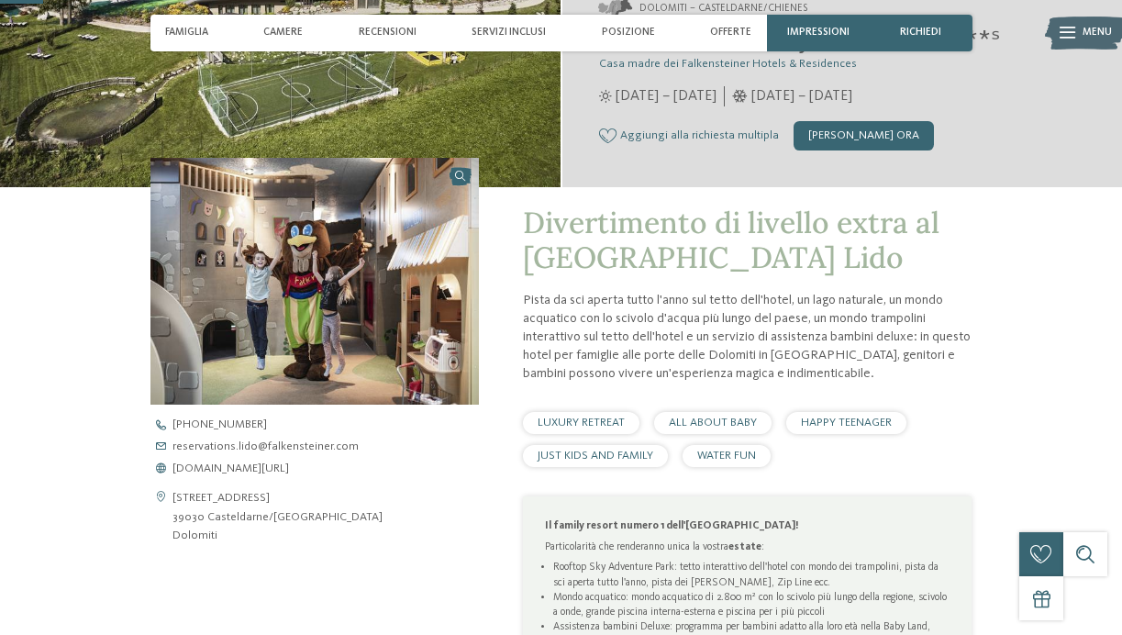
scroll to position [80, 0]
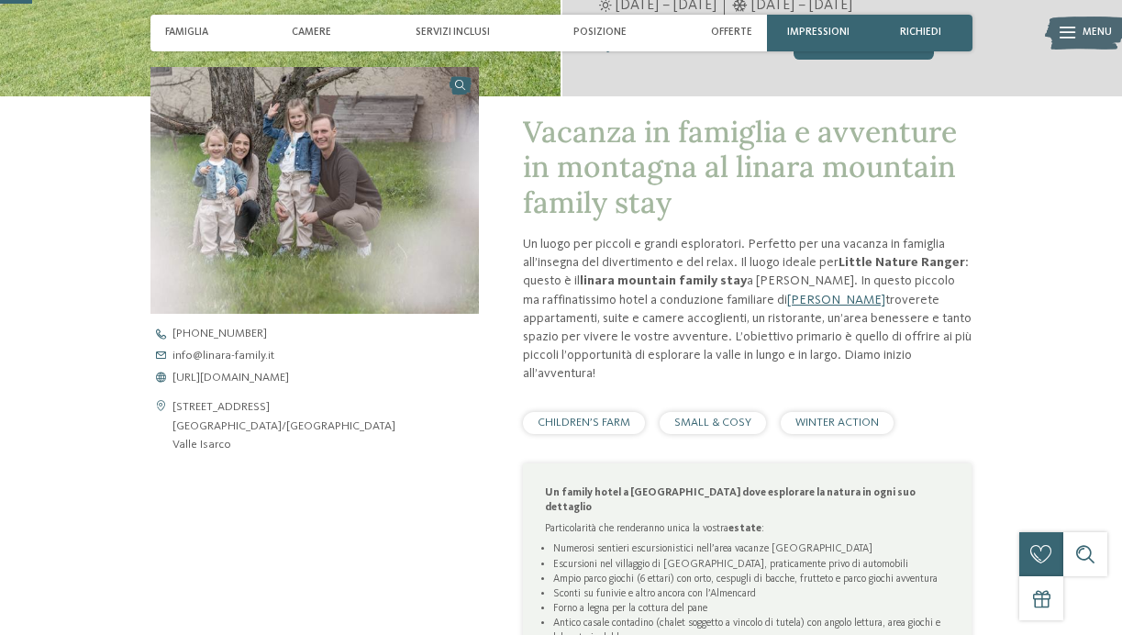
scroll to position [30, 0]
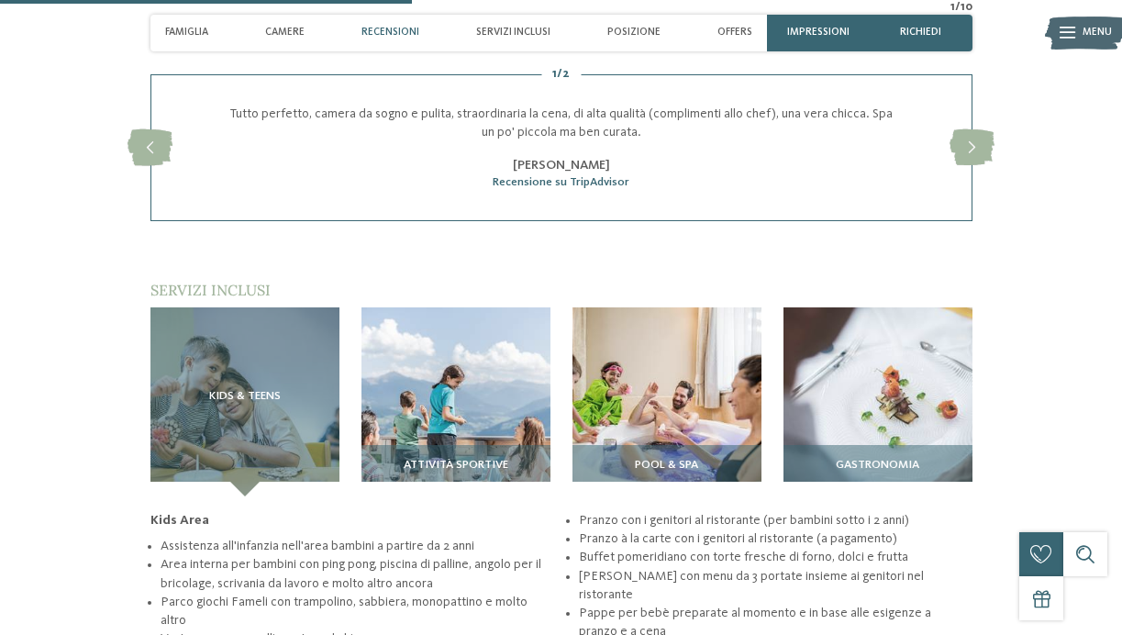
scroll to position [1787, 0]
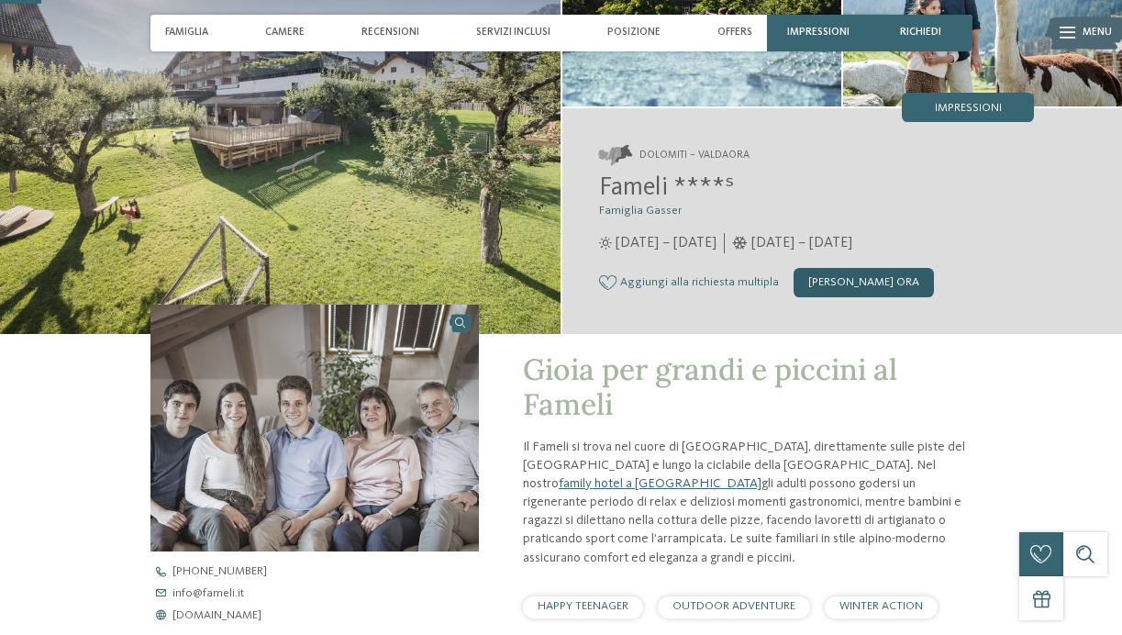
click at [831, 284] on div "[PERSON_NAME] ora" at bounding box center [863, 282] width 140 height 29
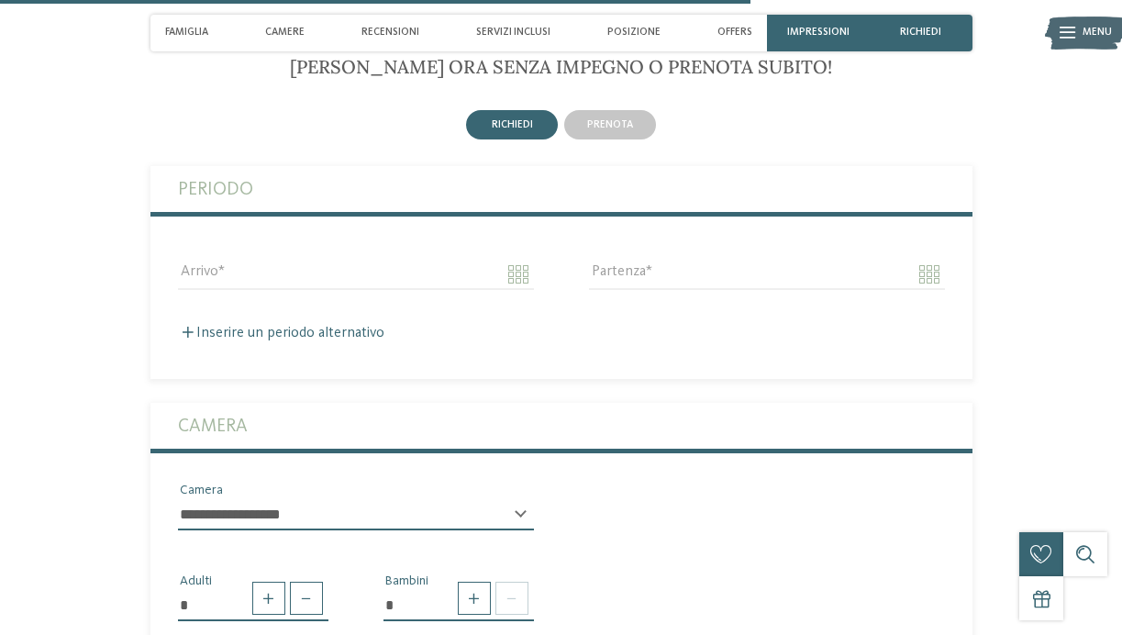
scroll to position [3190, 0]
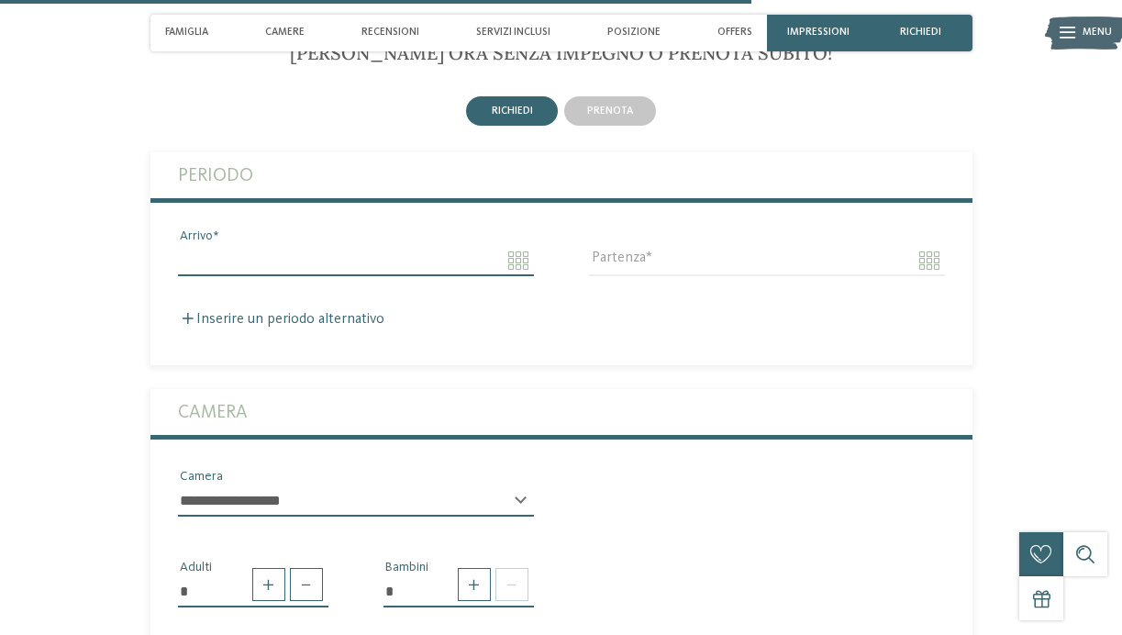
click at [308, 256] on input "Arrivo" at bounding box center [356, 260] width 356 height 31
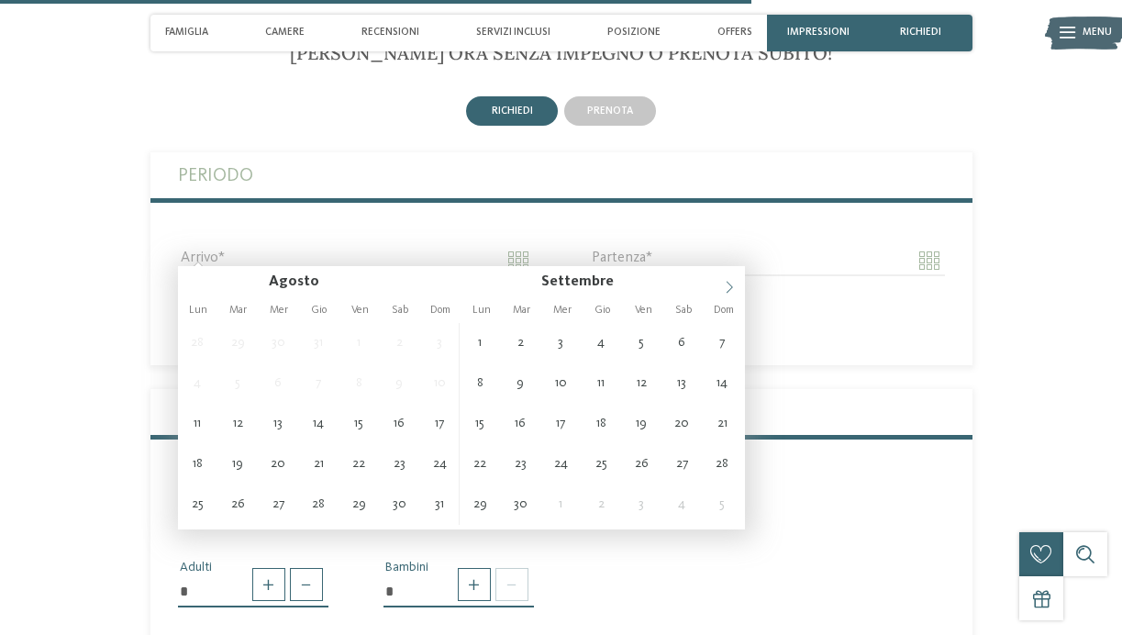
click at [724, 281] on icon at bounding box center [729, 287] width 13 height 13
type input "****"
click at [724, 281] on icon at bounding box center [729, 287] width 13 height 13
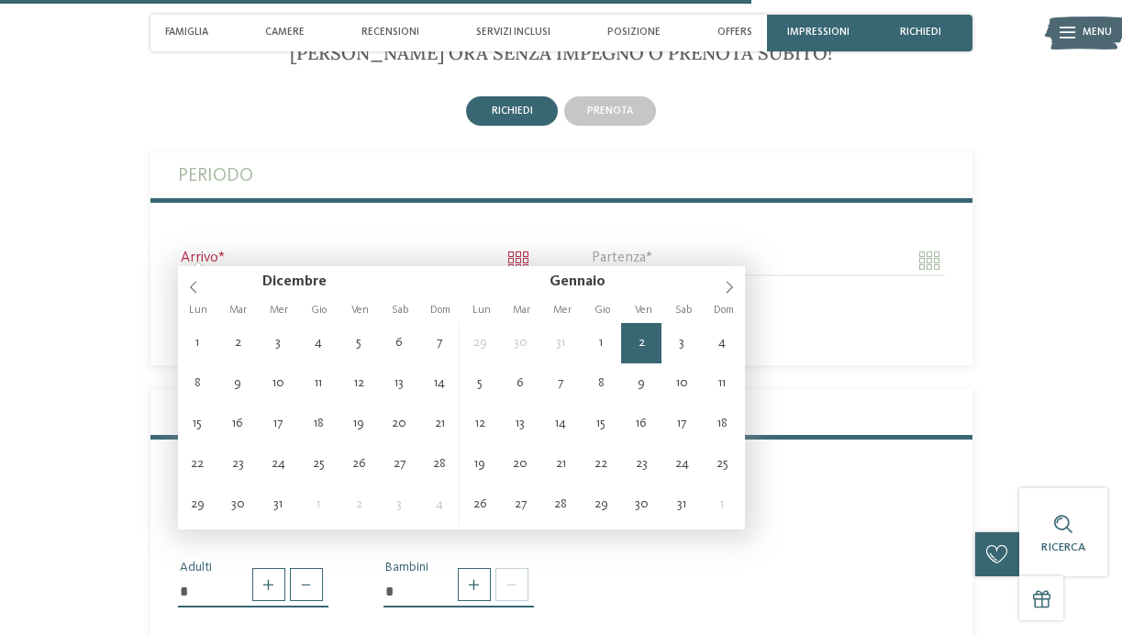
type input "**********"
type input "****"
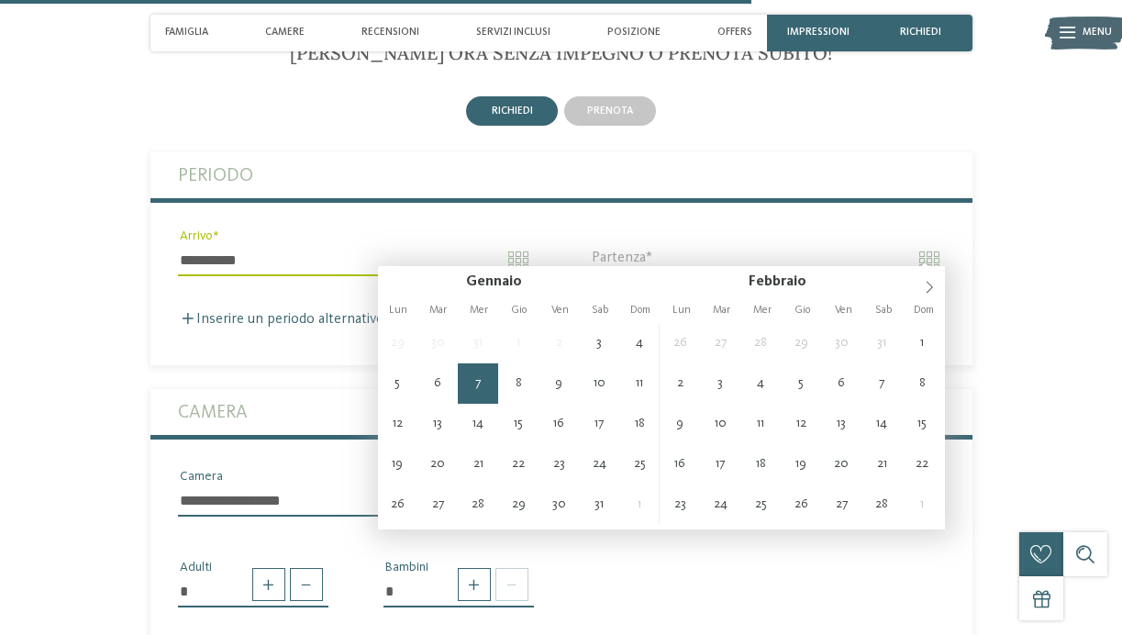
type input "**********"
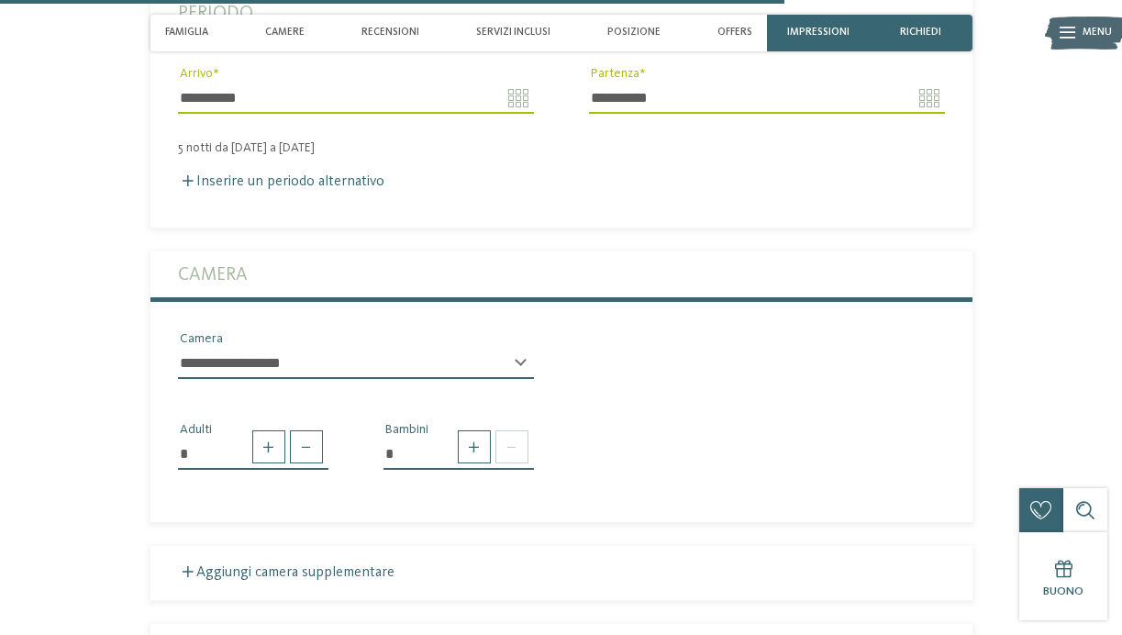
scroll to position [3363, 0]
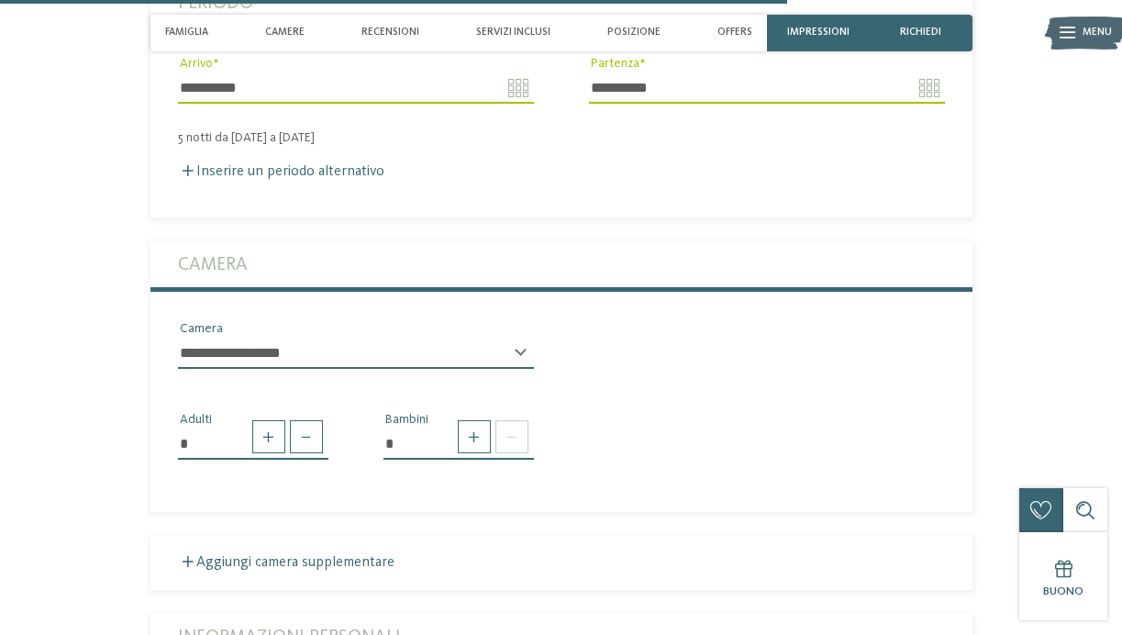
click at [252, 337] on select "**********" at bounding box center [356, 352] width 356 height 31
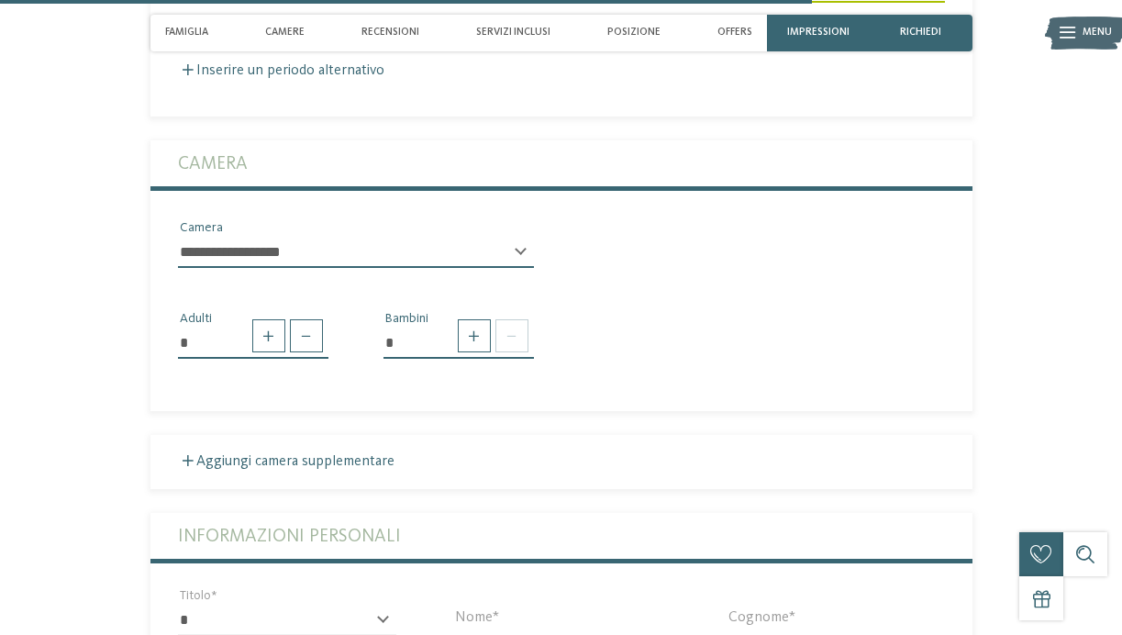
scroll to position [3472, 0]
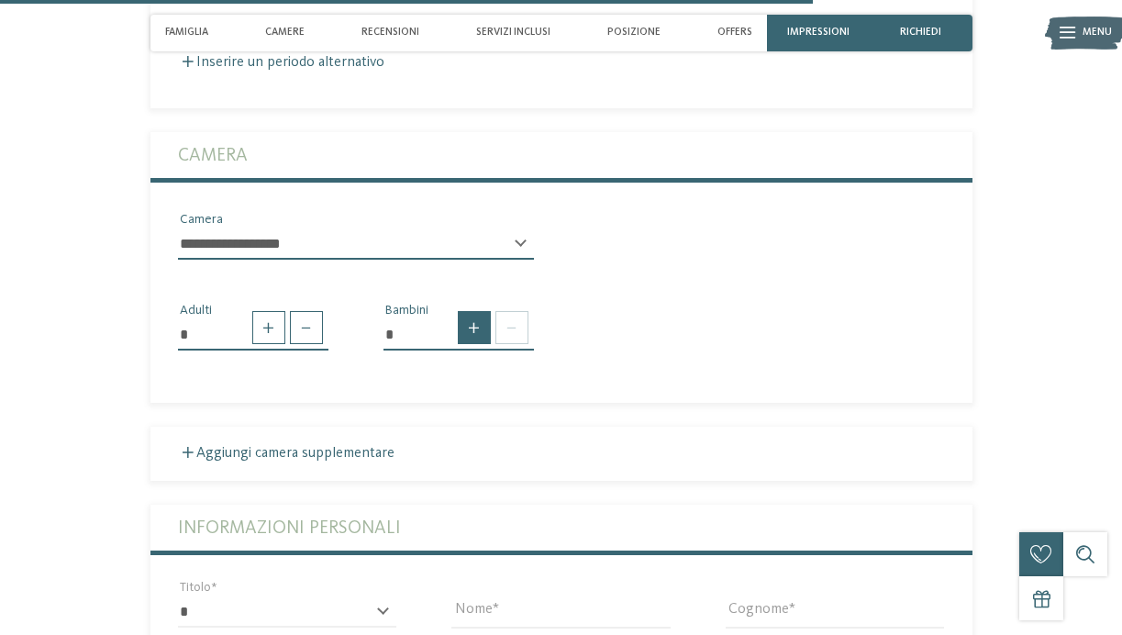
click at [482, 325] on span at bounding box center [474, 327] width 33 height 33
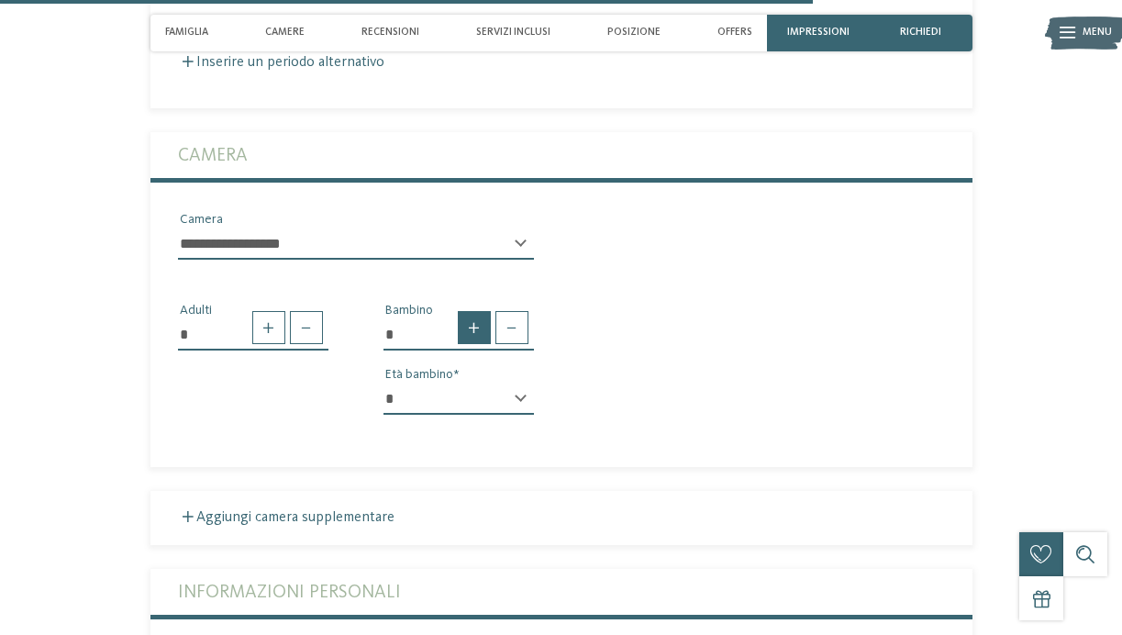
click at [482, 325] on span at bounding box center [474, 327] width 33 height 33
type input "*"
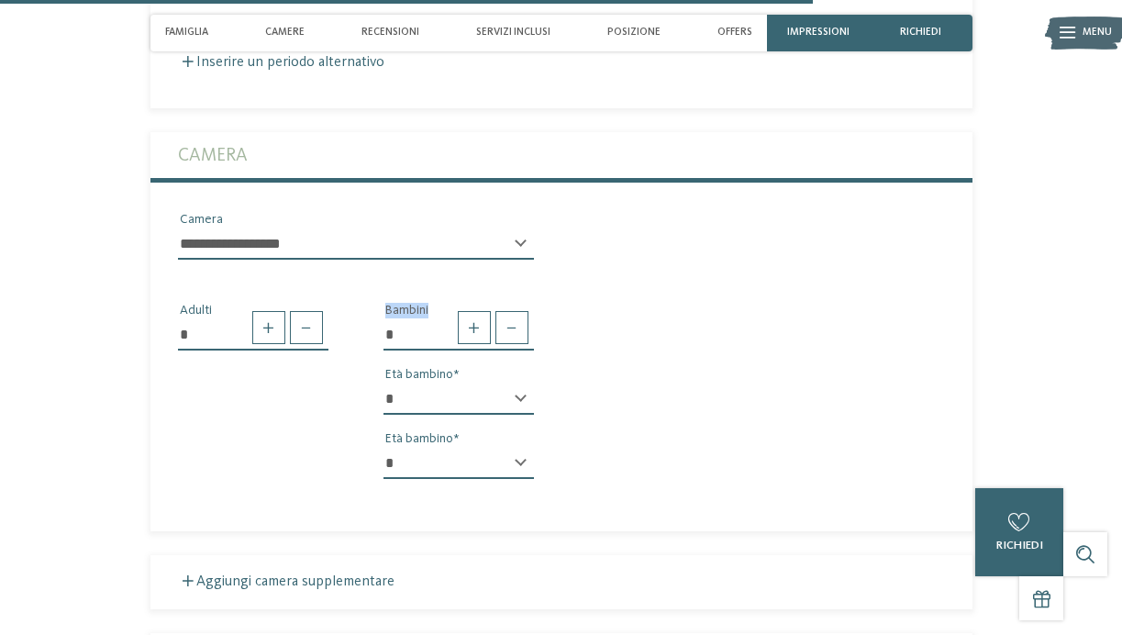
click at [470, 395] on select "* * * * * * * * * * * ** ** ** ** ** ** ** **" at bounding box center [458, 398] width 150 height 31
select select "*"
click at [449, 448] on select "* * * * * * * * * * * ** ** ** ** ** ** ** **" at bounding box center [458, 463] width 150 height 31
select select "*"
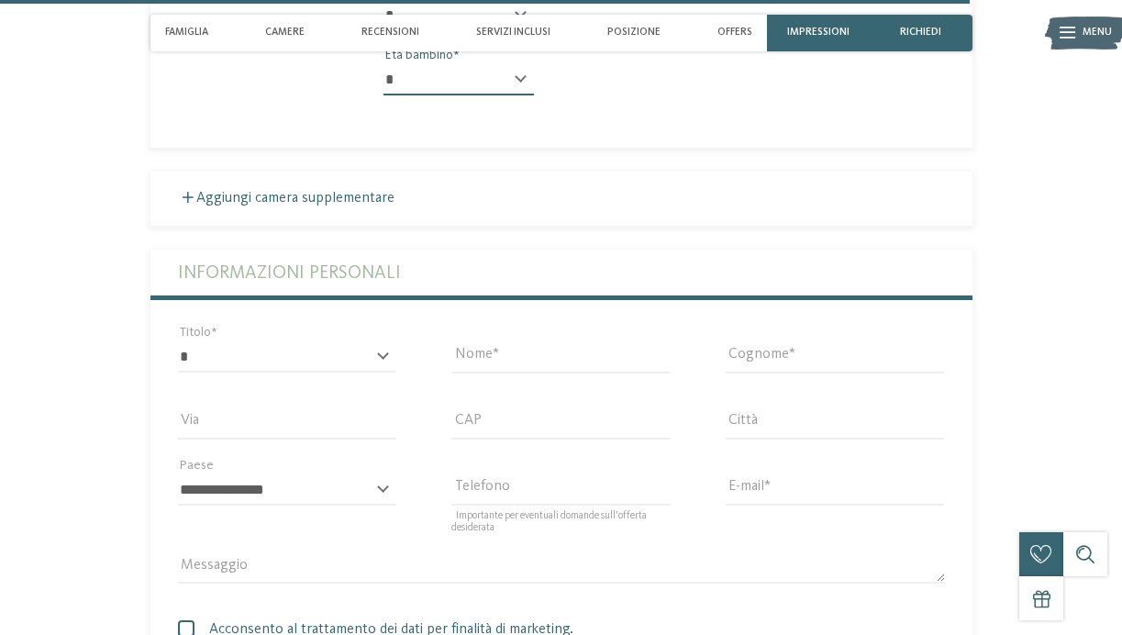
scroll to position [3399, 0]
